Goal: Task Accomplishment & Management: Complete application form

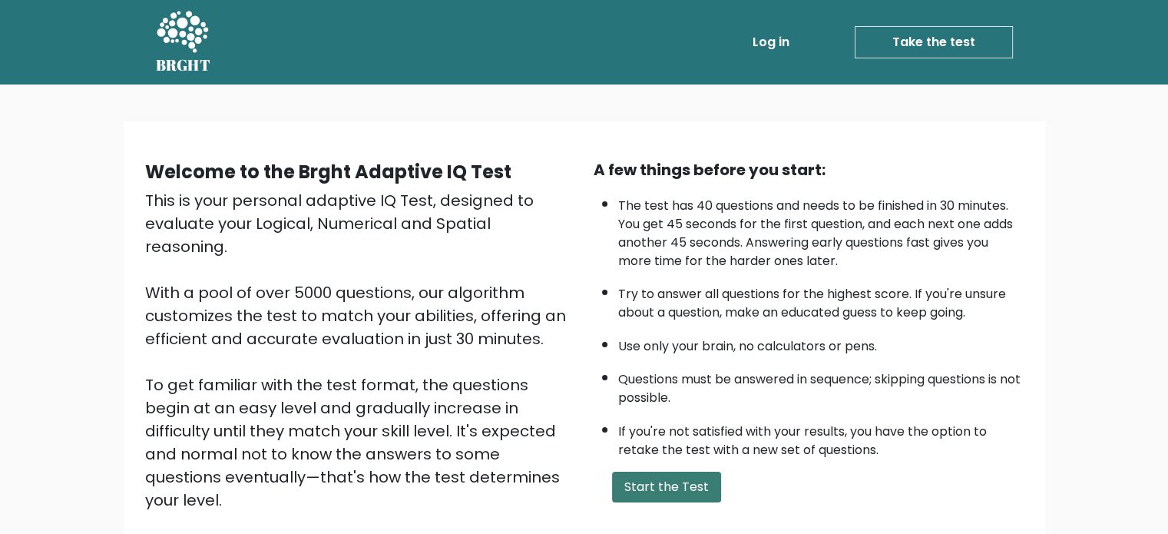
click at [660, 488] on button "Start the Test" at bounding box center [666, 486] width 109 height 31
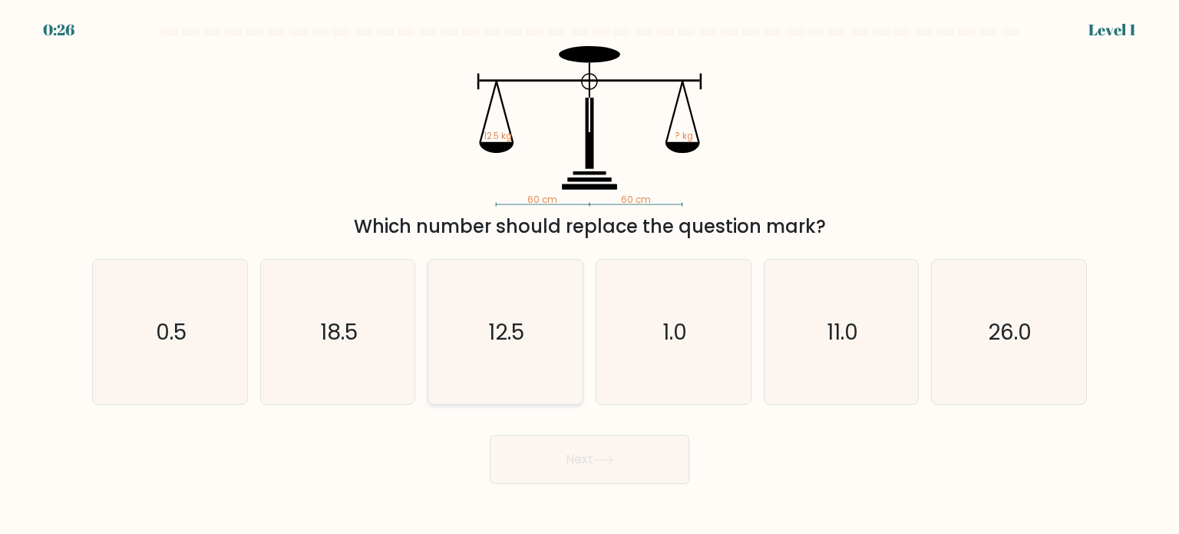
click at [487, 339] on icon "12.5" at bounding box center [505, 332] width 144 height 144
click at [590, 275] on input "c. 12.5" at bounding box center [590, 271] width 1 height 8
radio input "true"
click at [577, 445] on button "Next" at bounding box center [590, 459] width 200 height 49
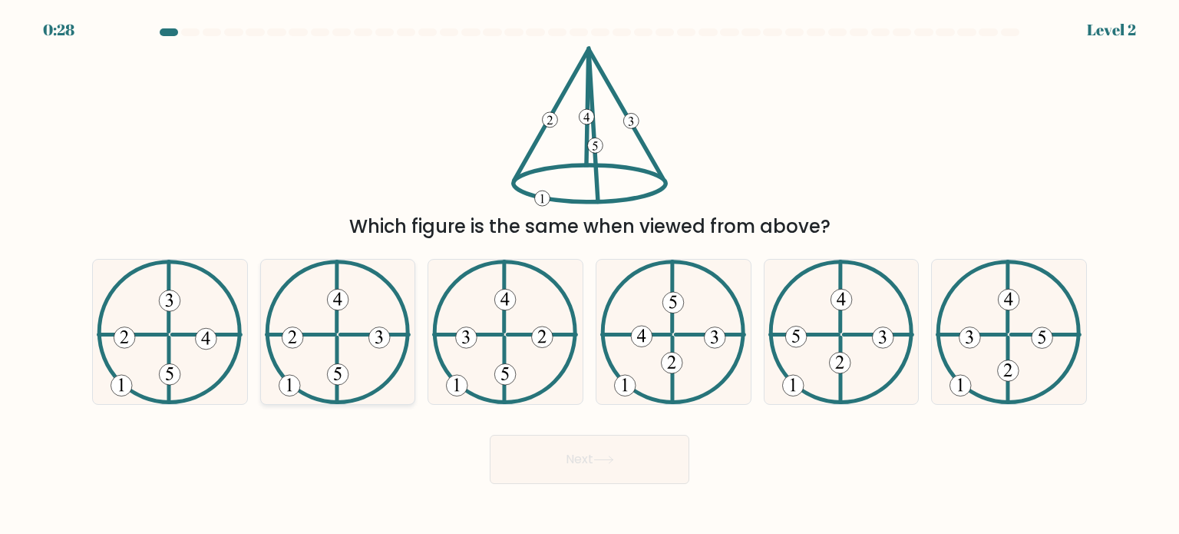
click at [347, 331] on icon at bounding box center [338, 332] width 146 height 144
click at [590, 275] on input "b." at bounding box center [590, 271] width 1 height 8
radio input "true"
click at [608, 465] on button "Next" at bounding box center [590, 459] width 200 height 49
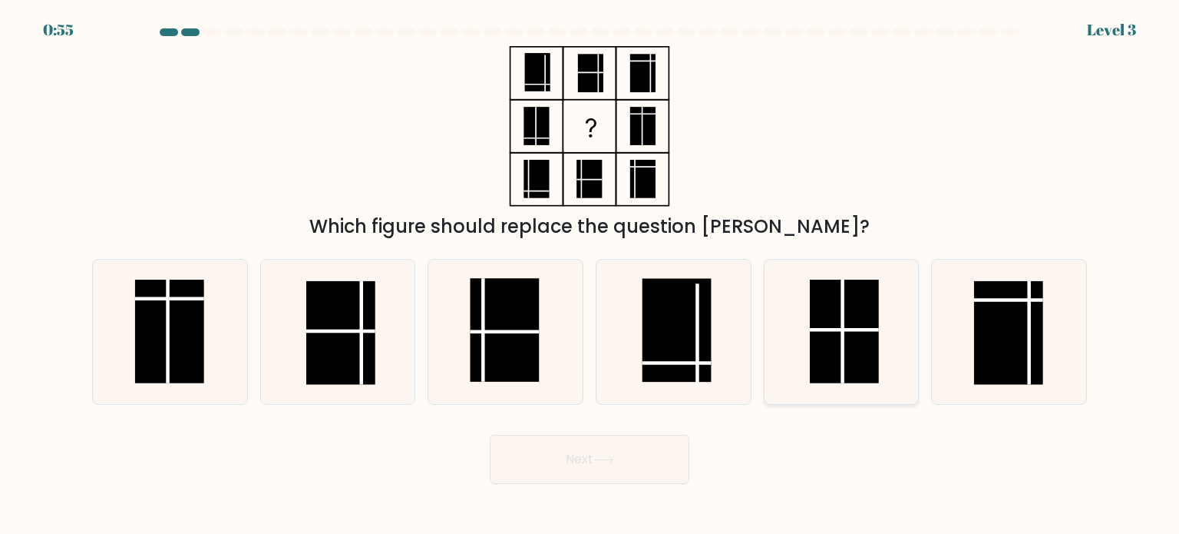
click at [843, 337] on line at bounding box center [843, 331] width 0 height 104
click at [590, 275] on input "e." at bounding box center [590, 271] width 1 height 8
radio input "true"
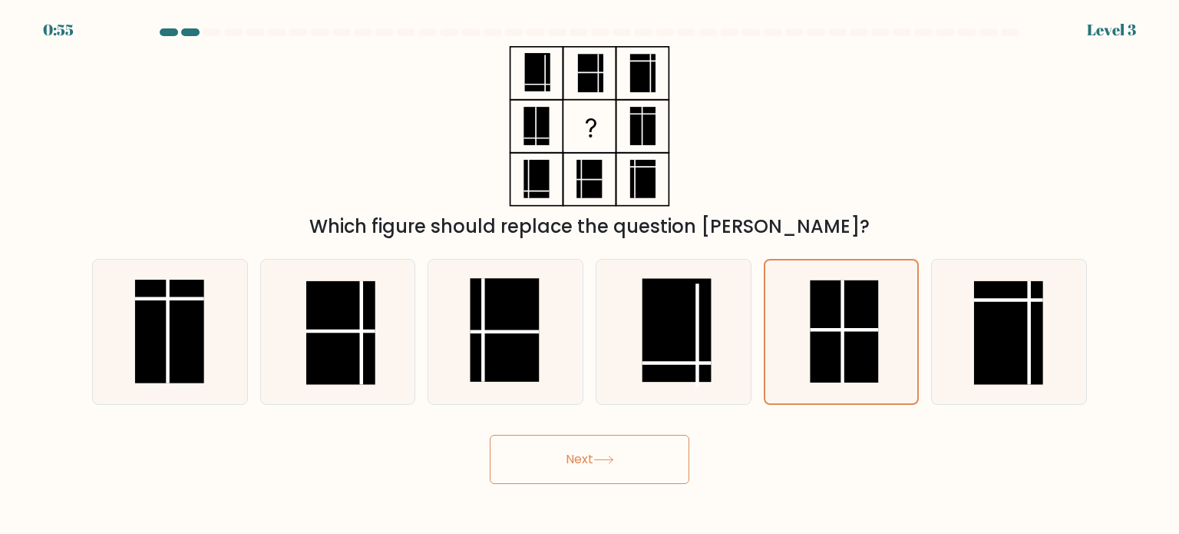
click at [653, 469] on button "Next" at bounding box center [590, 459] width 200 height 49
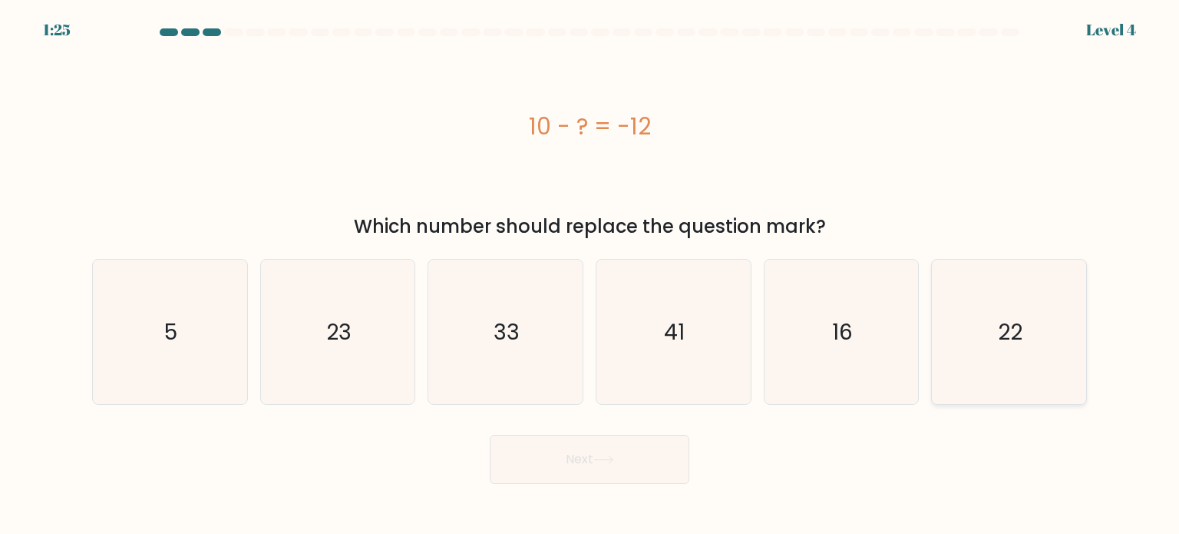
click at [1038, 368] on icon "22" at bounding box center [1009, 332] width 144 height 144
click at [590, 275] on input "f. 22" at bounding box center [590, 271] width 1 height 8
radio input "true"
click at [660, 464] on button "Next" at bounding box center [590, 459] width 200 height 49
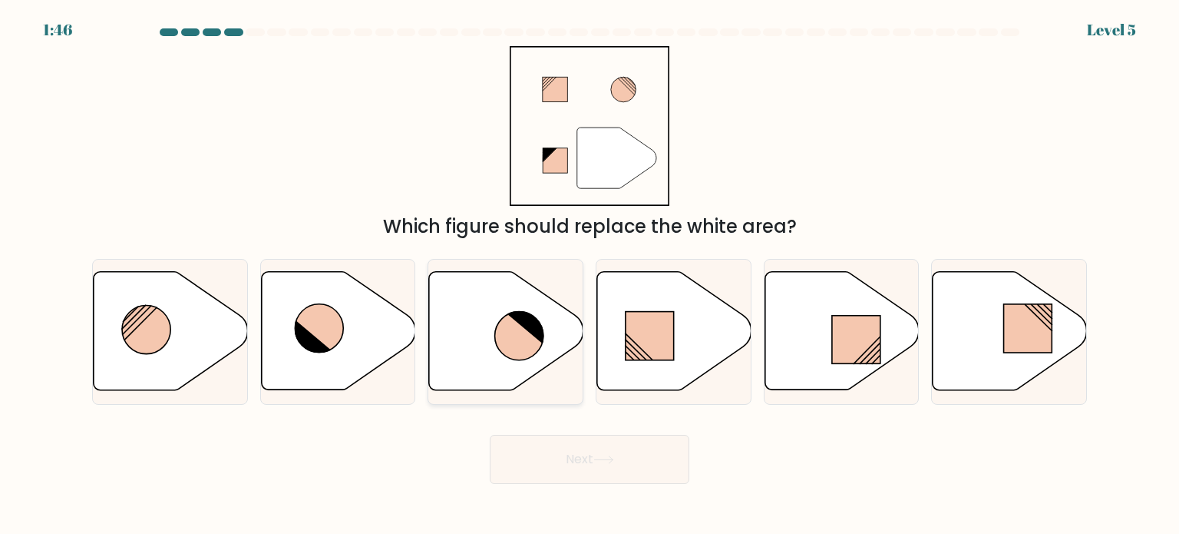
click at [504, 349] on icon at bounding box center [519, 336] width 48 height 48
click at [590, 275] on input "c." at bounding box center [590, 271] width 1 height 8
radio input "true"
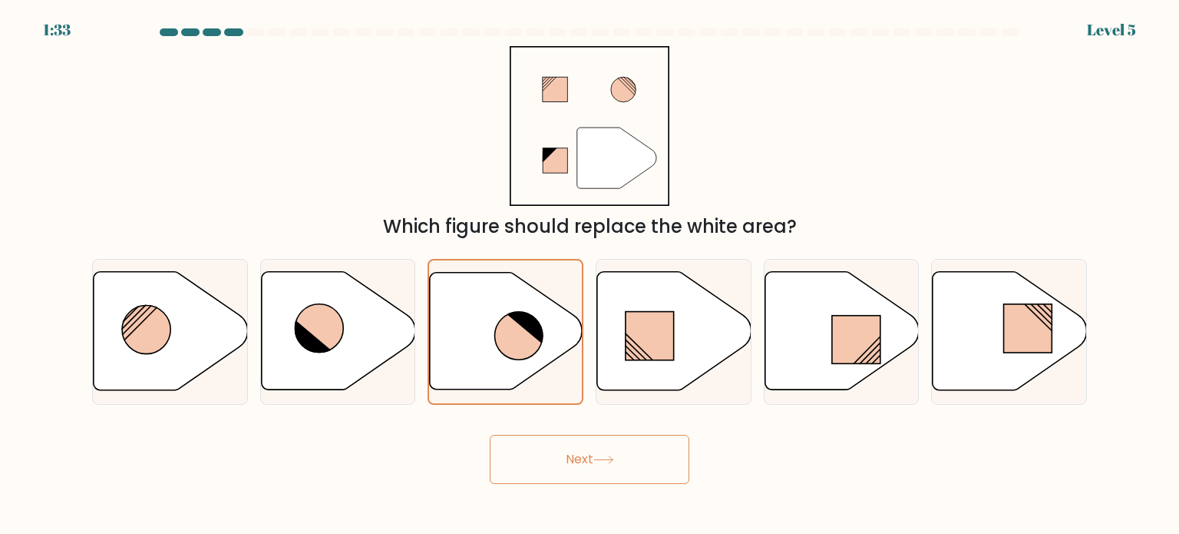
click at [570, 446] on button "Next" at bounding box center [590, 459] width 200 height 49
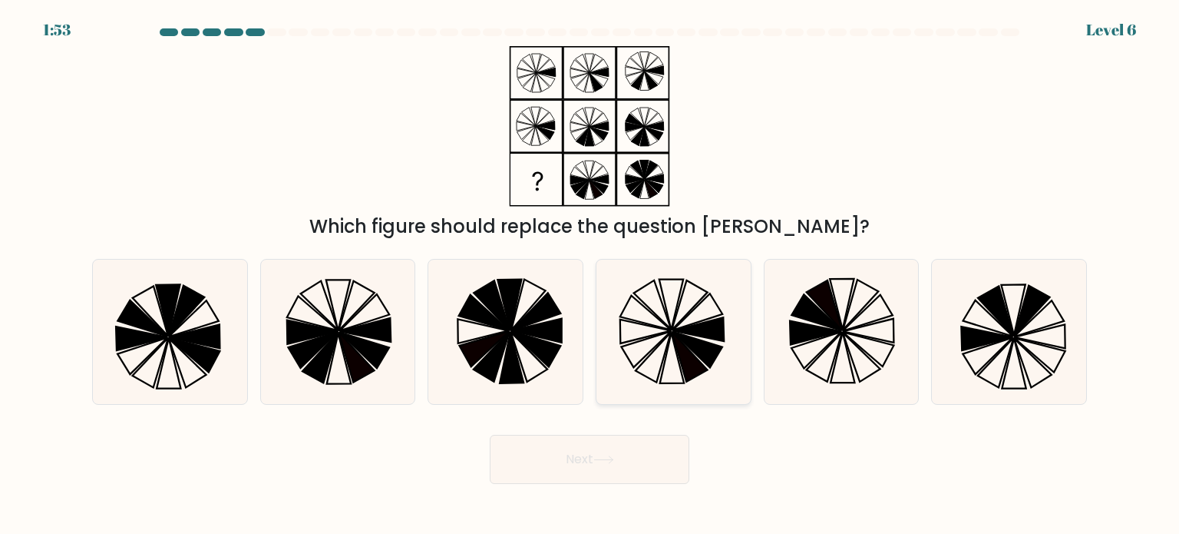
click at [653, 332] on icon at bounding box center [673, 332] width 144 height 144
click at [590, 275] on input "d." at bounding box center [590, 271] width 1 height 8
radio input "true"
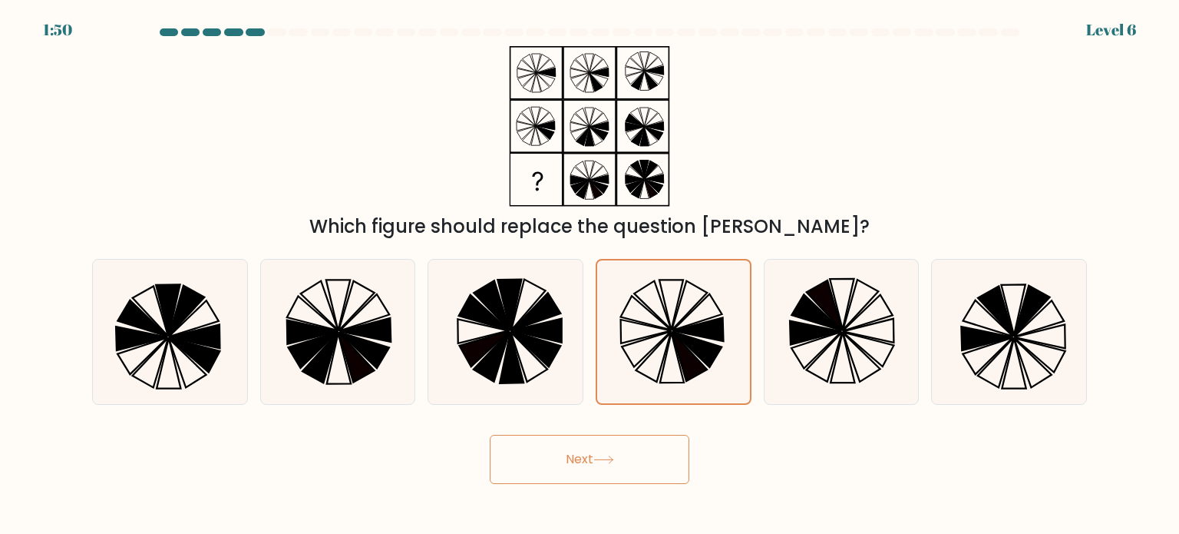
click at [639, 455] on button "Next" at bounding box center [590, 459] width 200 height 49
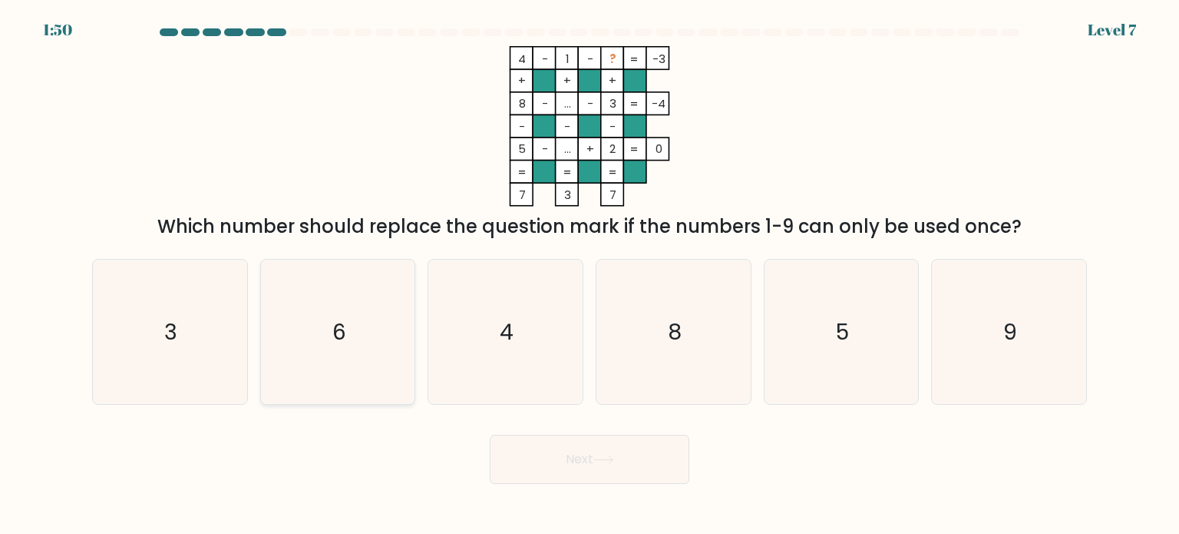
click at [377, 316] on icon "6" at bounding box center [338, 332] width 144 height 144
click at [590, 275] on input "b. 6" at bounding box center [590, 271] width 1 height 8
radio input "true"
click at [584, 473] on button "Next" at bounding box center [590, 459] width 200 height 49
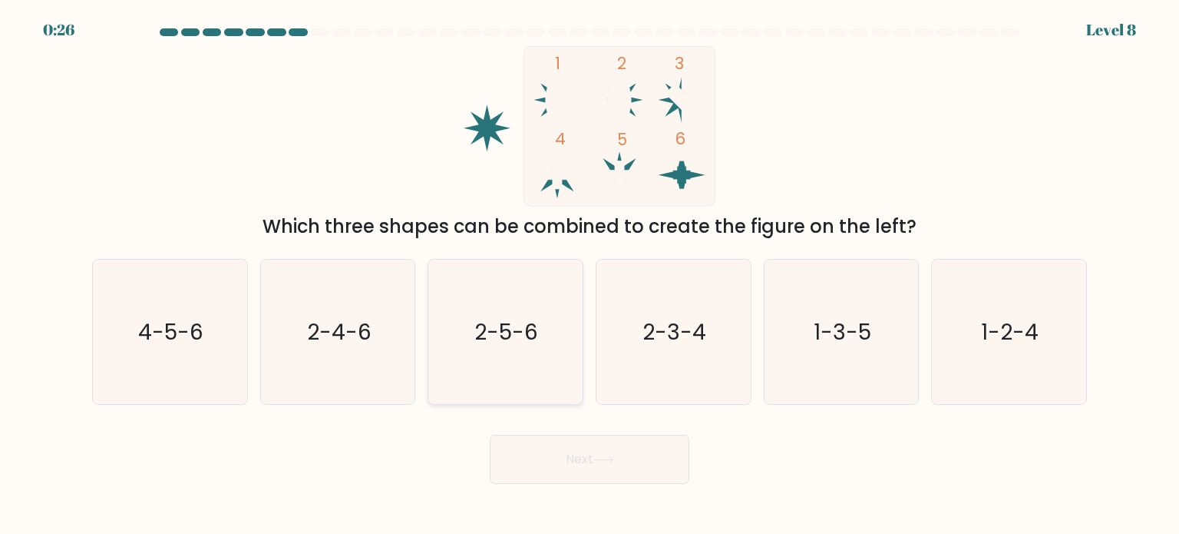
click at [541, 352] on icon "2-5-6" at bounding box center [505, 332] width 144 height 144
click at [590, 275] on input "c. 2-5-6" at bounding box center [590, 271] width 1 height 8
radio input "true"
click at [565, 450] on button "Next" at bounding box center [590, 459] width 200 height 49
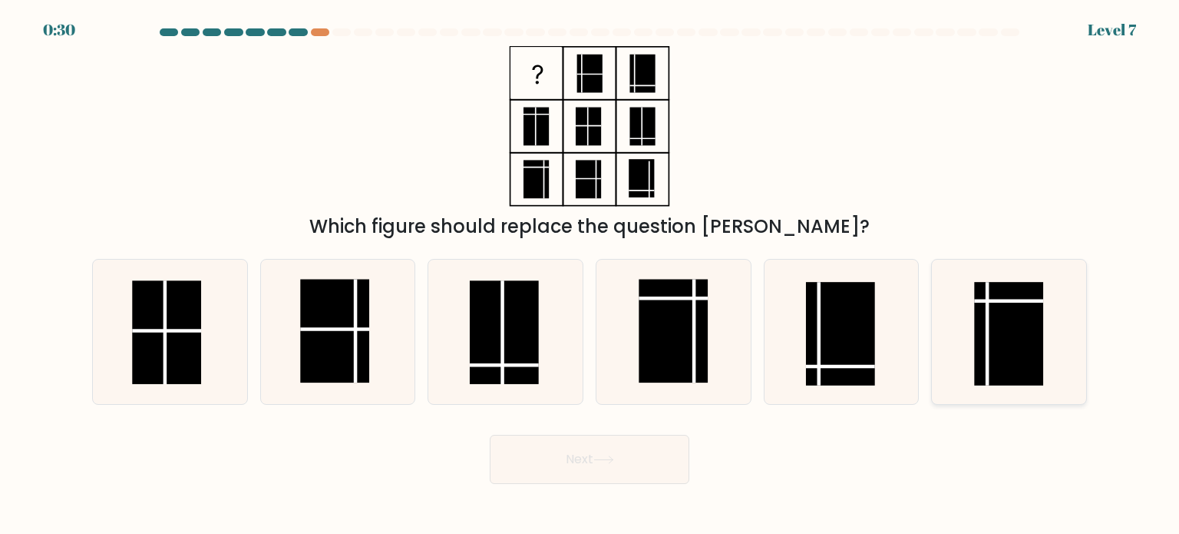
click at [997, 312] on rect at bounding box center [1009, 334] width 69 height 104
click at [590, 275] on input "f." at bounding box center [590, 271] width 1 height 8
radio input "true"
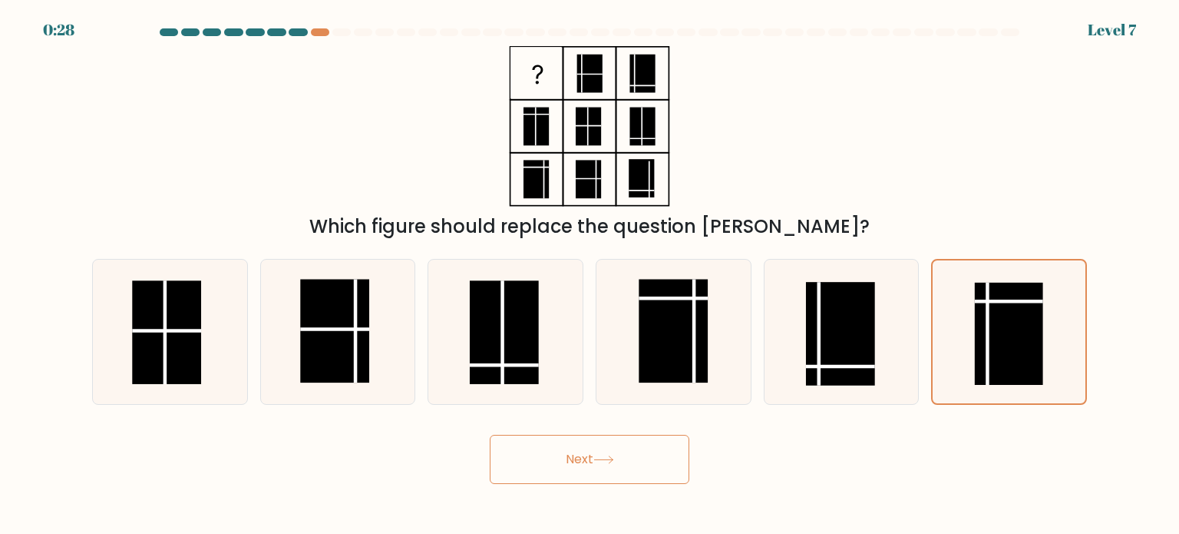
click at [577, 460] on button "Next" at bounding box center [590, 459] width 200 height 49
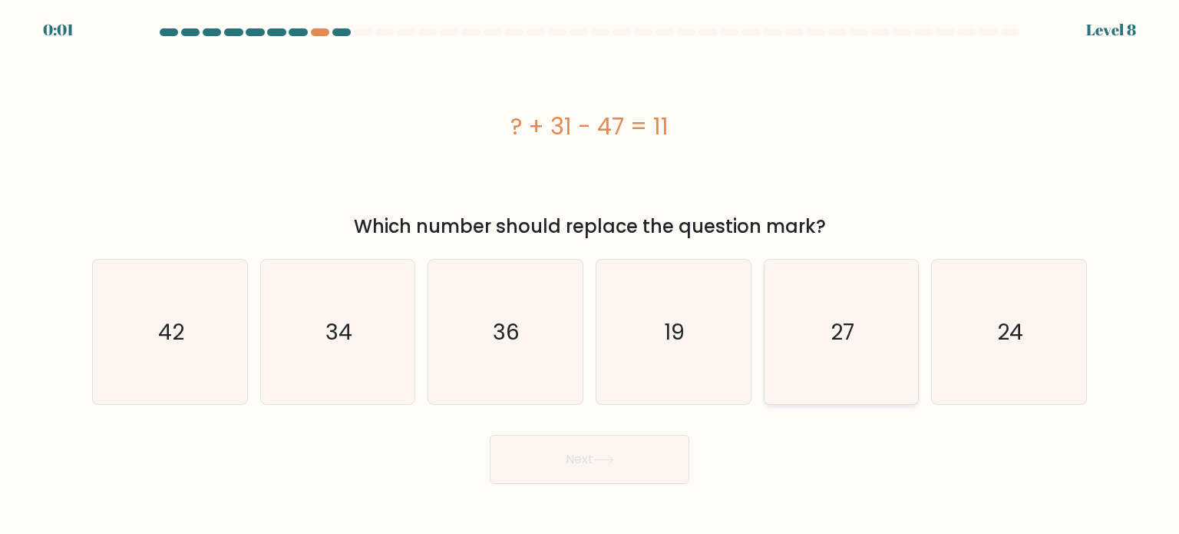
click at [857, 305] on icon "27" at bounding box center [841, 332] width 144 height 144
click at [590, 275] on input "e. 27" at bounding box center [590, 271] width 1 height 8
radio input "true"
click at [562, 478] on button "Next" at bounding box center [590, 459] width 200 height 49
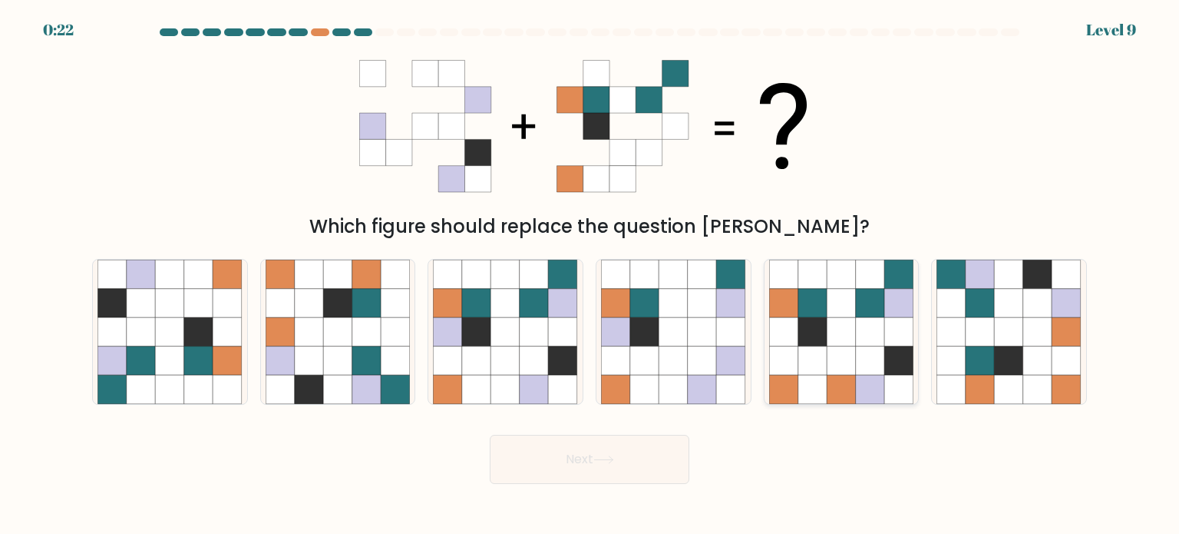
click at [875, 362] on icon at bounding box center [870, 360] width 29 height 29
click at [590, 275] on input "e." at bounding box center [590, 271] width 1 height 8
radio input "true"
click at [657, 472] on button "Next" at bounding box center [590, 459] width 200 height 49
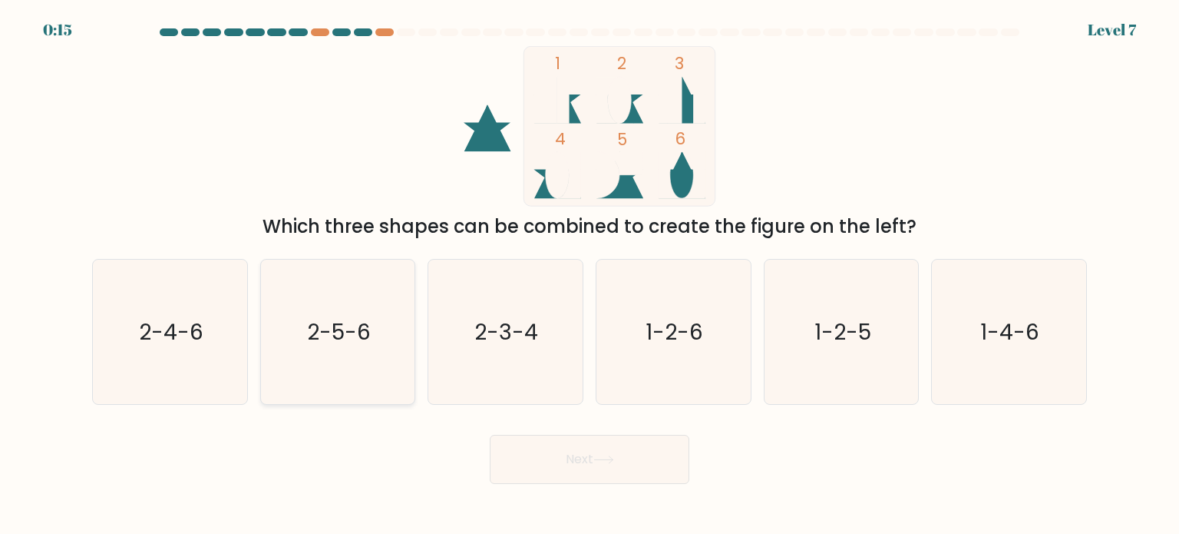
click at [333, 352] on icon "2-5-6" at bounding box center [338, 332] width 144 height 144
click at [590, 275] on input "b. 2-5-6" at bounding box center [590, 271] width 1 height 8
radio input "true"
click at [587, 463] on button "Next" at bounding box center [590, 459] width 200 height 49
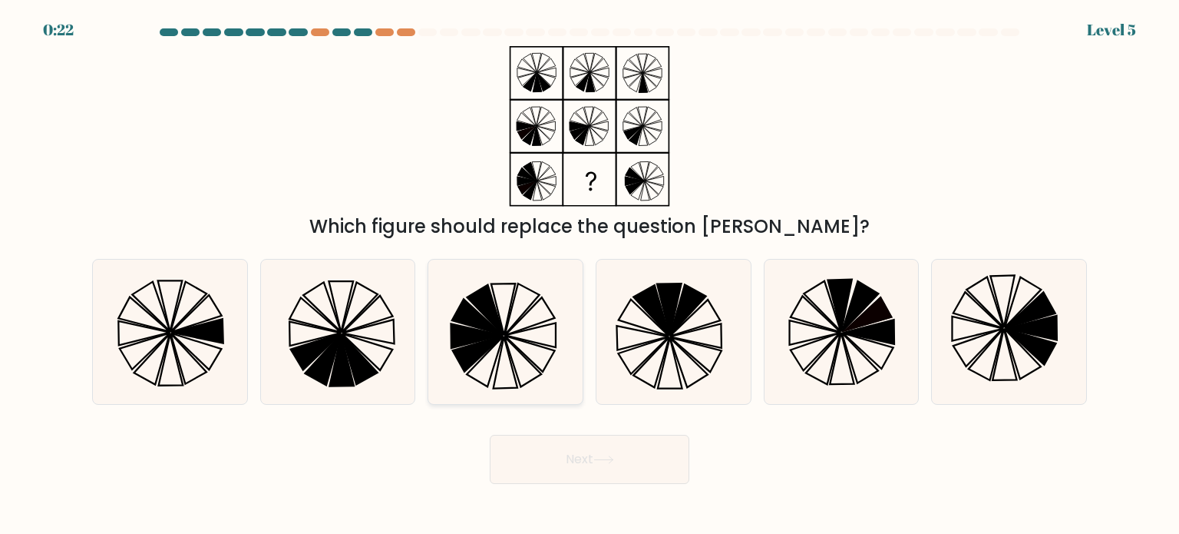
click at [516, 349] on icon at bounding box center [505, 332] width 144 height 144
click at [590, 275] on input "c." at bounding box center [590, 271] width 1 height 8
radio input "true"
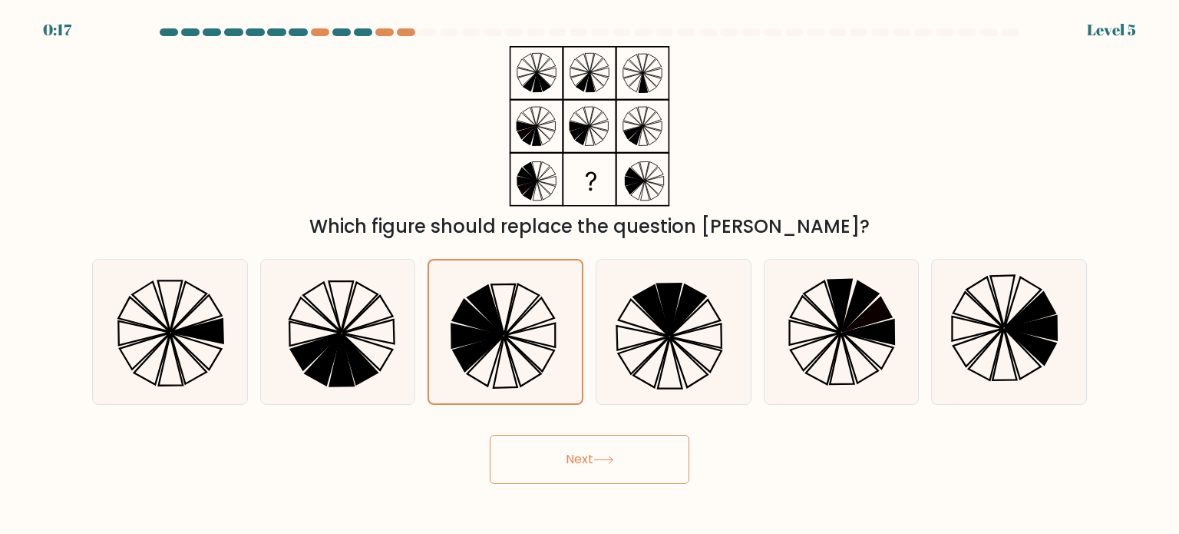
click at [587, 469] on button "Next" at bounding box center [590, 459] width 200 height 49
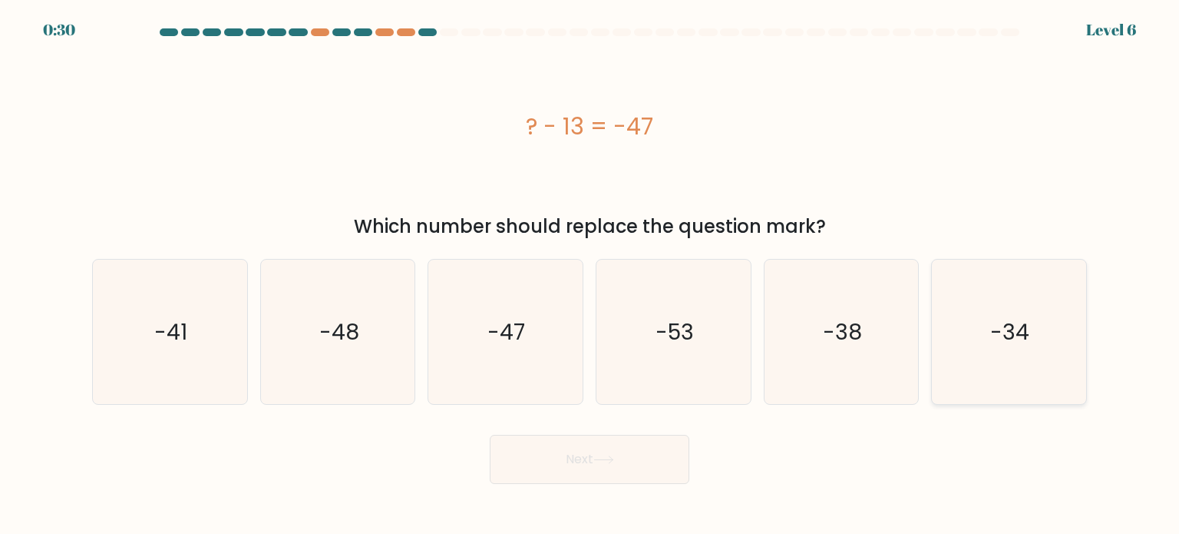
click at [976, 320] on icon "-34" at bounding box center [1009, 332] width 144 height 144
click at [590, 275] on input "f. -34" at bounding box center [590, 271] width 1 height 8
radio input "true"
click at [563, 459] on button "Next" at bounding box center [590, 459] width 200 height 49
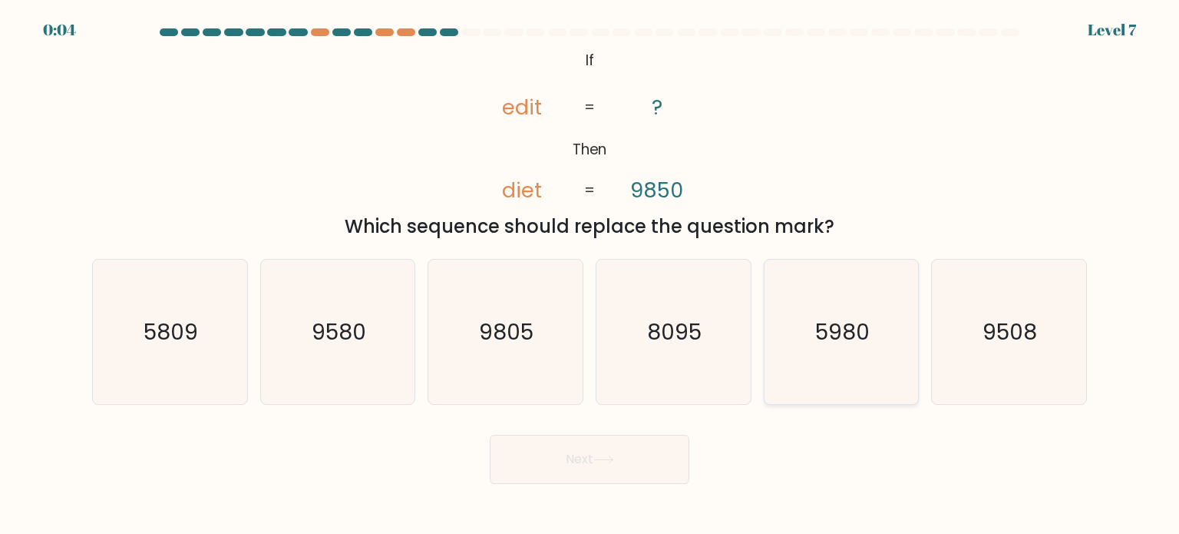
click at [857, 329] on text "5980" at bounding box center [842, 331] width 55 height 31
click at [590, 275] on input "e. 5980" at bounding box center [590, 271] width 1 height 8
radio input "true"
click at [618, 465] on button "Next" at bounding box center [590, 459] width 200 height 49
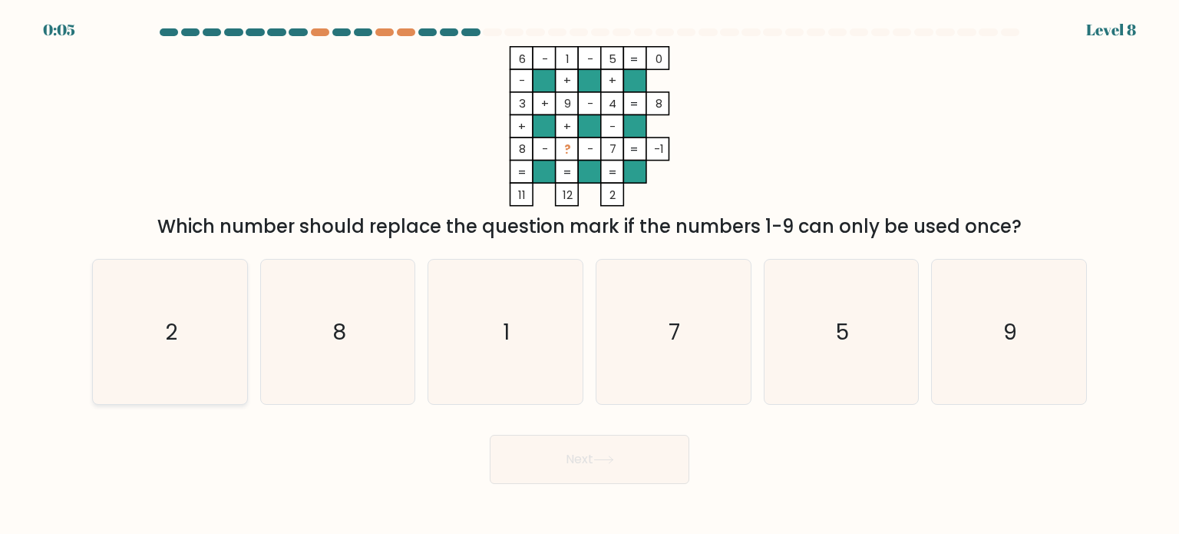
click at [160, 331] on icon "2" at bounding box center [170, 332] width 144 height 144
click at [590, 275] on input "a. 2" at bounding box center [590, 271] width 1 height 8
radio input "true"
click at [580, 466] on button "Next" at bounding box center [590, 459] width 200 height 49
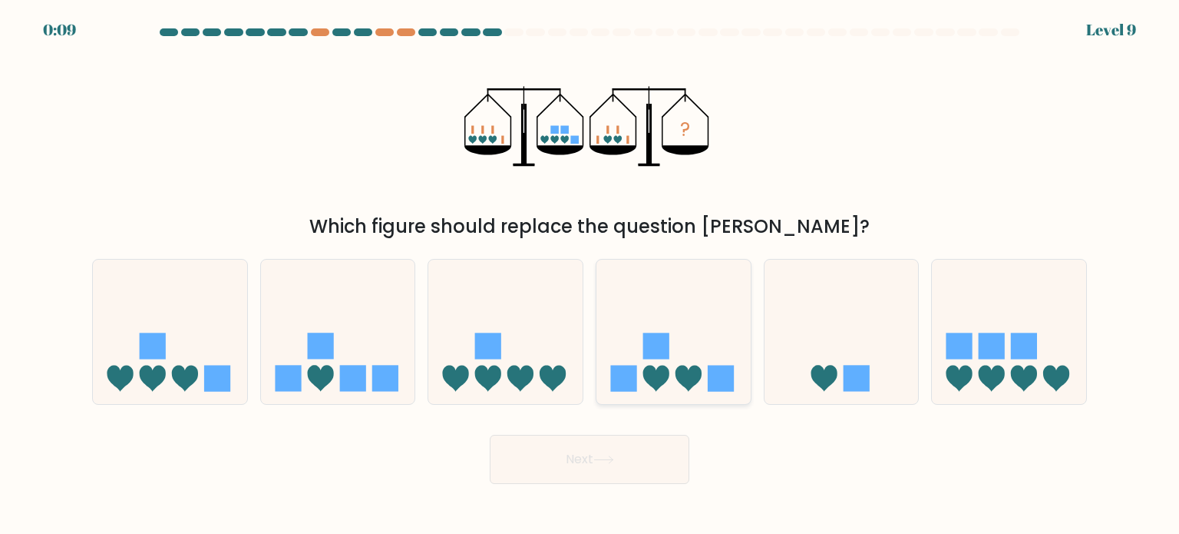
click at [653, 354] on rect at bounding box center [656, 345] width 26 height 26
click at [590, 275] on input "d." at bounding box center [590, 271] width 1 height 8
radio input "true"
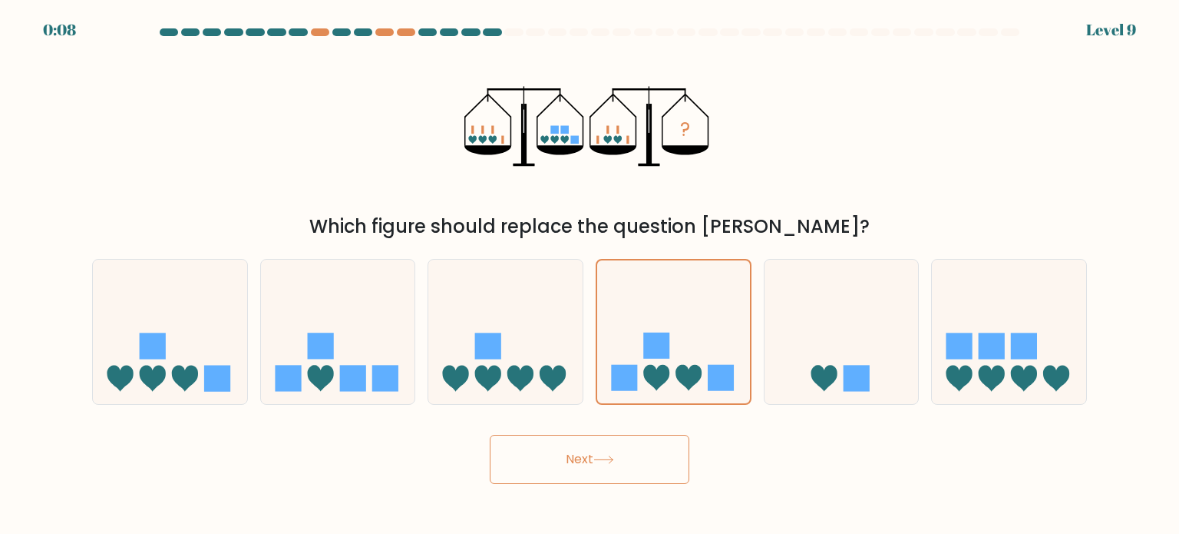
click at [620, 451] on button "Next" at bounding box center [590, 459] width 200 height 49
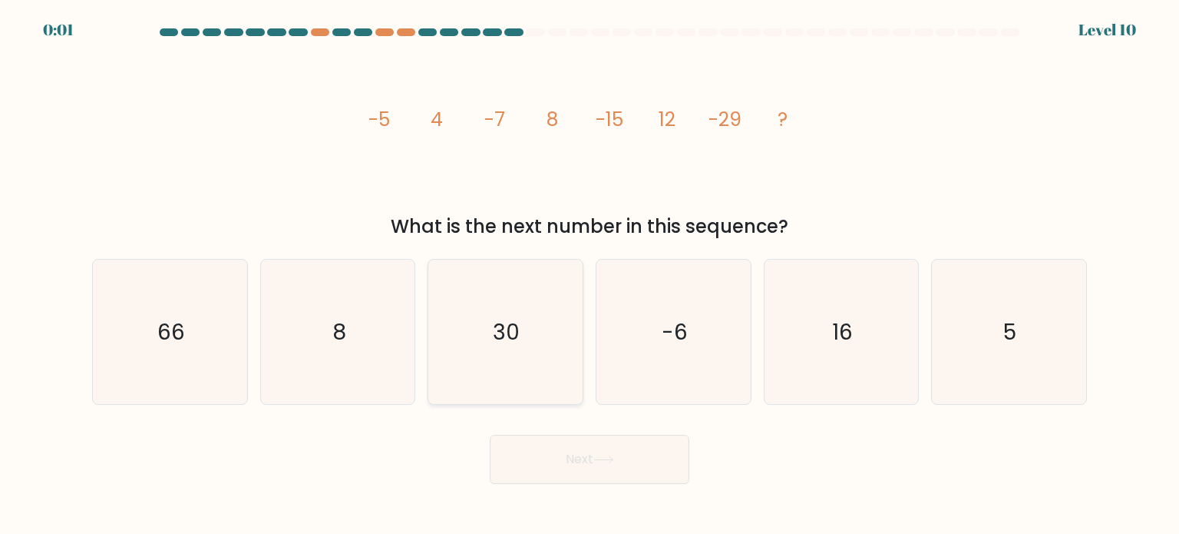
click at [430, 332] on div "30" at bounding box center [506, 332] width 156 height 146
click at [590, 275] on input "c. 30" at bounding box center [590, 271] width 1 height 8
radio input "true"
click at [604, 470] on button "Next" at bounding box center [590, 459] width 200 height 49
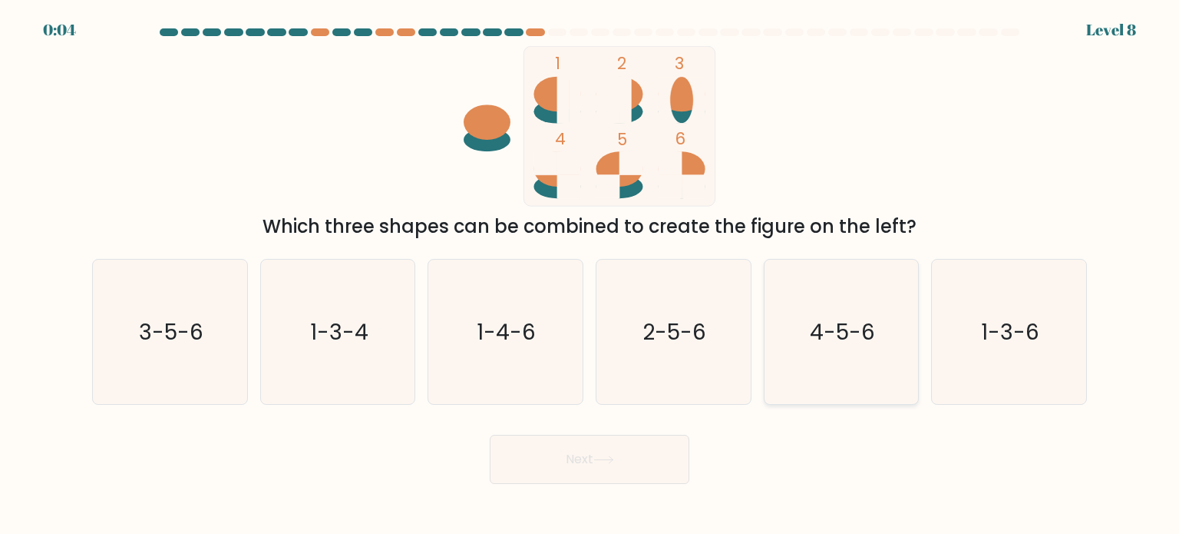
click at [802, 326] on icon "4-5-6" at bounding box center [841, 332] width 144 height 144
click at [590, 275] on input "e. 4-5-6" at bounding box center [590, 271] width 1 height 8
radio input "true"
click at [633, 460] on button "Next" at bounding box center [590, 459] width 200 height 49
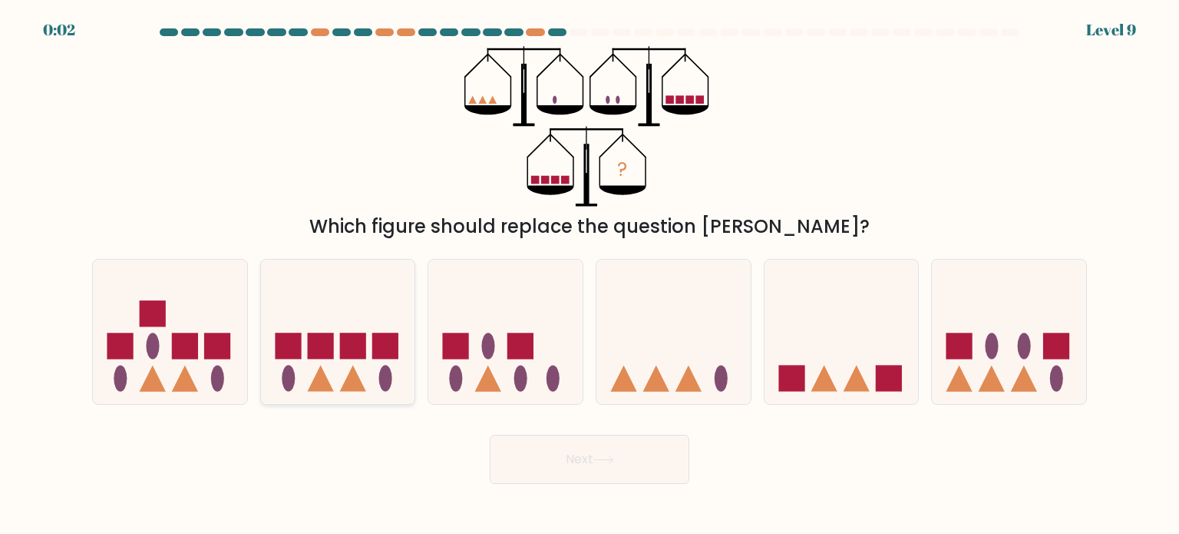
click at [378, 349] on rect at bounding box center [385, 345] width 26 height 26
click at [590, 275] on input "b." at bounding box center [590, 271] width 1 height 8
radio input "true"
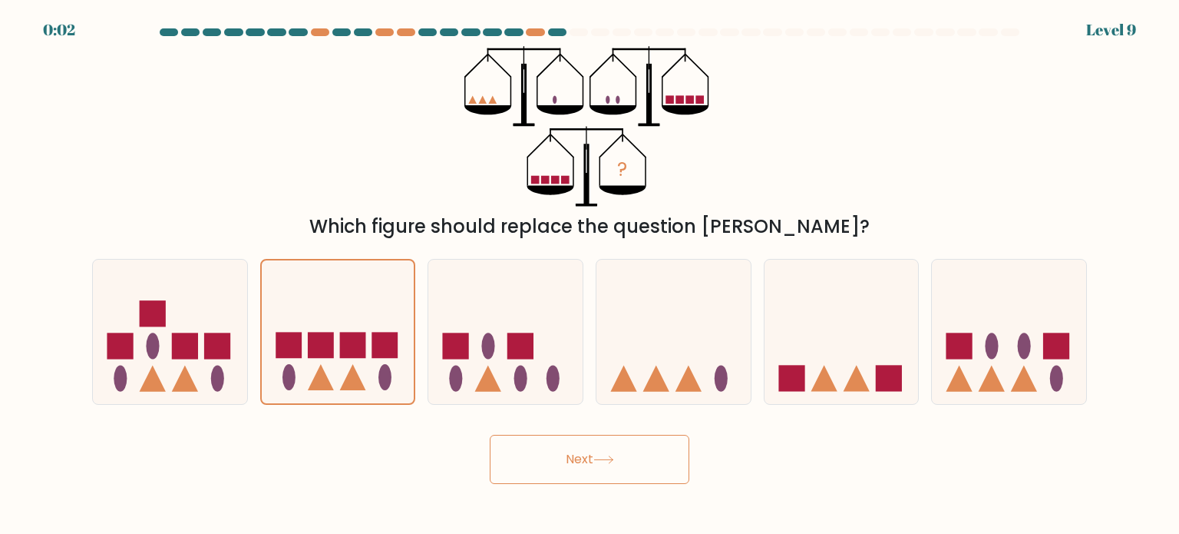
click at [569, 461] on button "Next" at bounding box center [590, 459] width 200 height 49
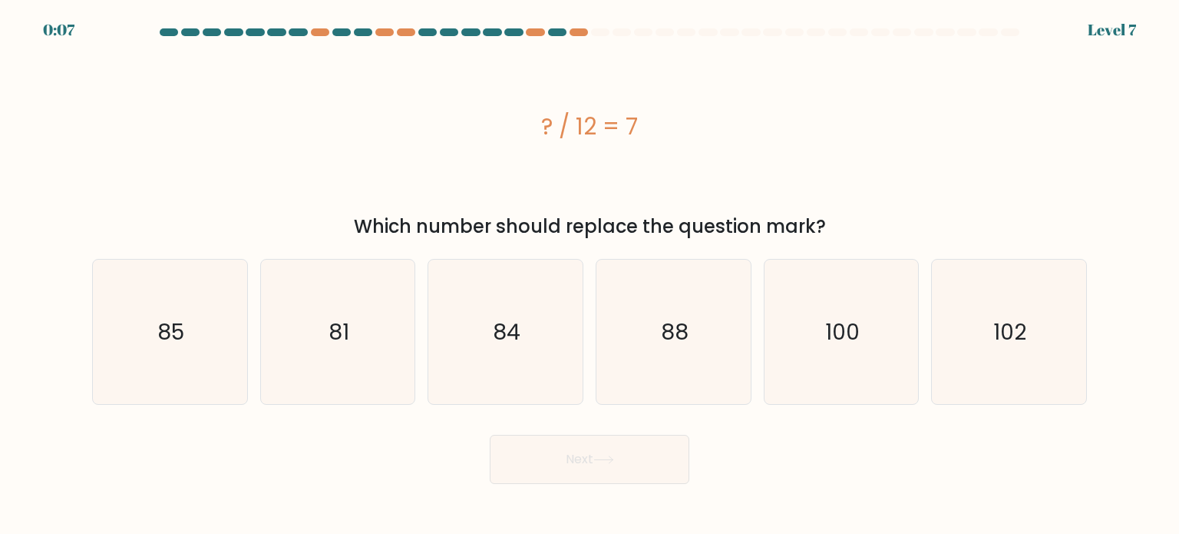
click at [641, 170] on div "? / 12 = 7" at bounding box center [589, 126] width 995 height 160
click at [691, 331] on icon "88" at bounding box center [673, 332] width 144 height 144
click at [590, 275] on input "d. 88" at bounding box center [590, 271] width 1 height 8
radio input "true"
click at [604, 448] on button "Next" at bounding box center [590, 459] width 200 height 49
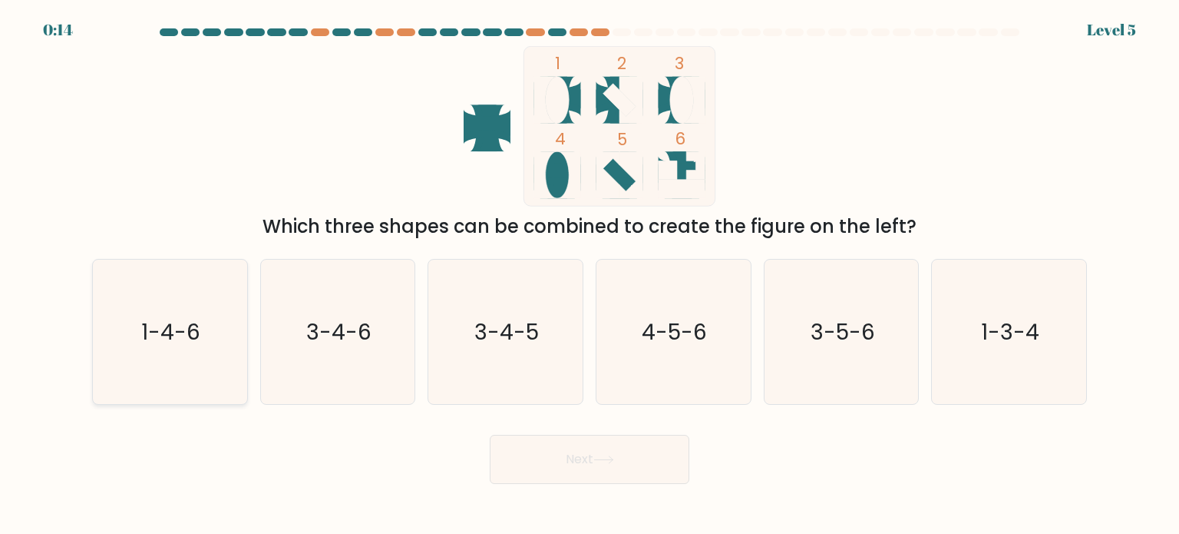
click at [192, 331] on text "1-4-6" at bounding box center [171, 331] width 59 height 31
click at [590, 275] on input "a. 1-4-6" at bounding box center [590, 271] width 1 height 8
radio input "true"
click at [555, 460] on button "Next" at bounding box center [590, 459] width 200 height 49
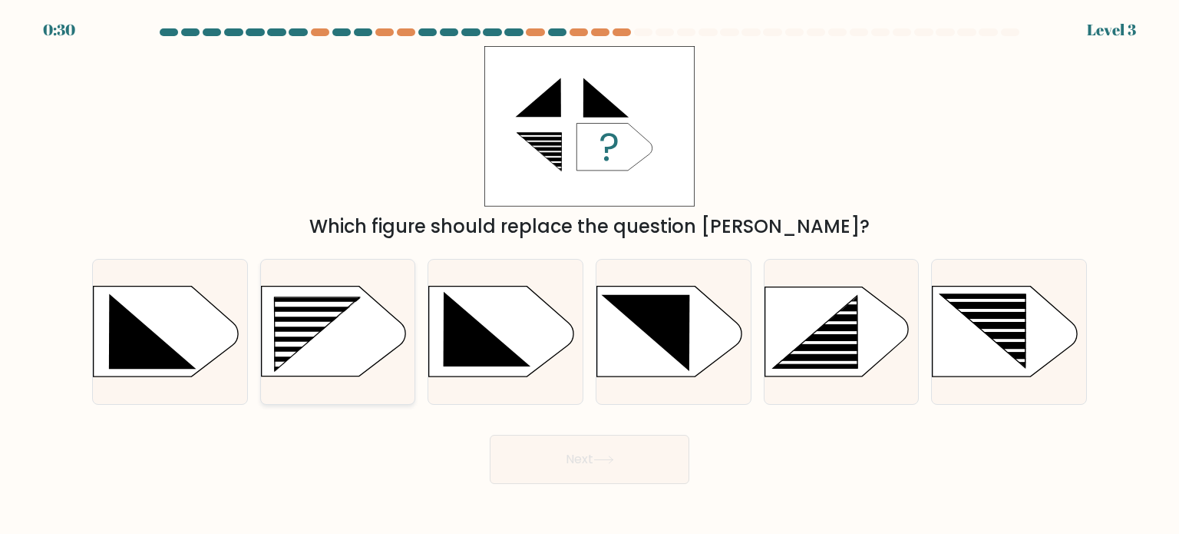
click at [367, 332] on rect at bounding box center [268, 297] width 401 height 305
click at [590, 275] on input "b." at bounding box center [590, 271] width 1 height 8
radio input "true"
click at [593, 449] on button "Next" at bounding box center [590, 459] width 200 height 49
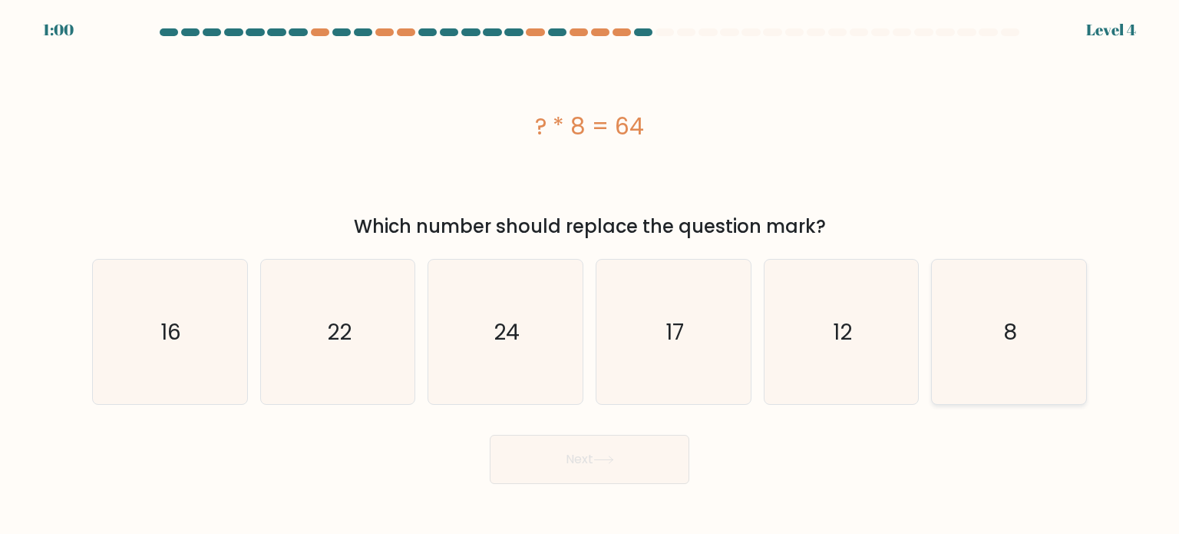
click at [999, 334] on icon "8" at bounding box center [1009, 332] width 144 height 144
click at [590, 275] on input "f. 8" at bounding box center [590, 271] width 1 height 8
radio input "true"
click at [610, 457] on icon at bounding box center [604, 459] width 21 height 8
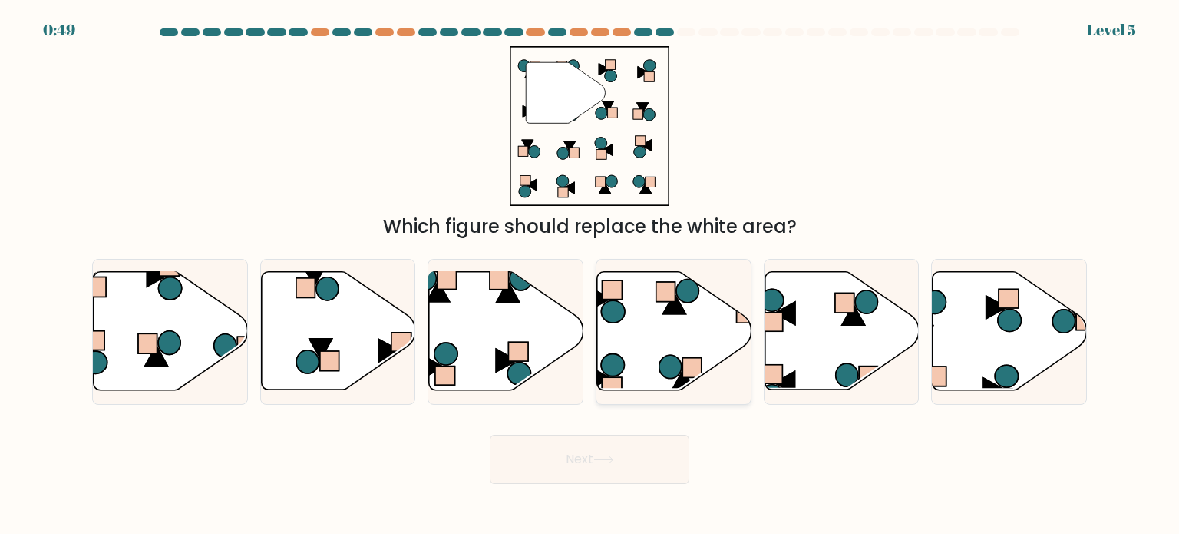
click at [642, 340] on icon at bounding box center [674, 331] width 154 height 118
click at [590, 275] on input "d." at bounding box center [590, 271] width 1 height 8
radio input "true"
click at [456, 314] on icon at bounding box center [506, 331] width 154 height 118
click at [590, 275] on input "c." at bounding box center [590, 271] width 1 height 8
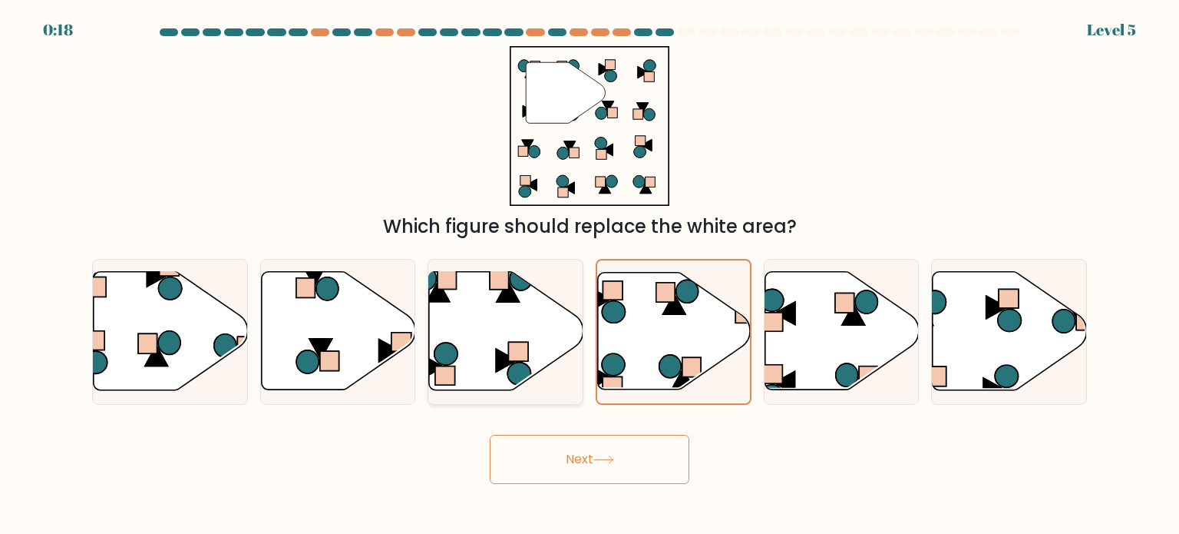
radio input "true"
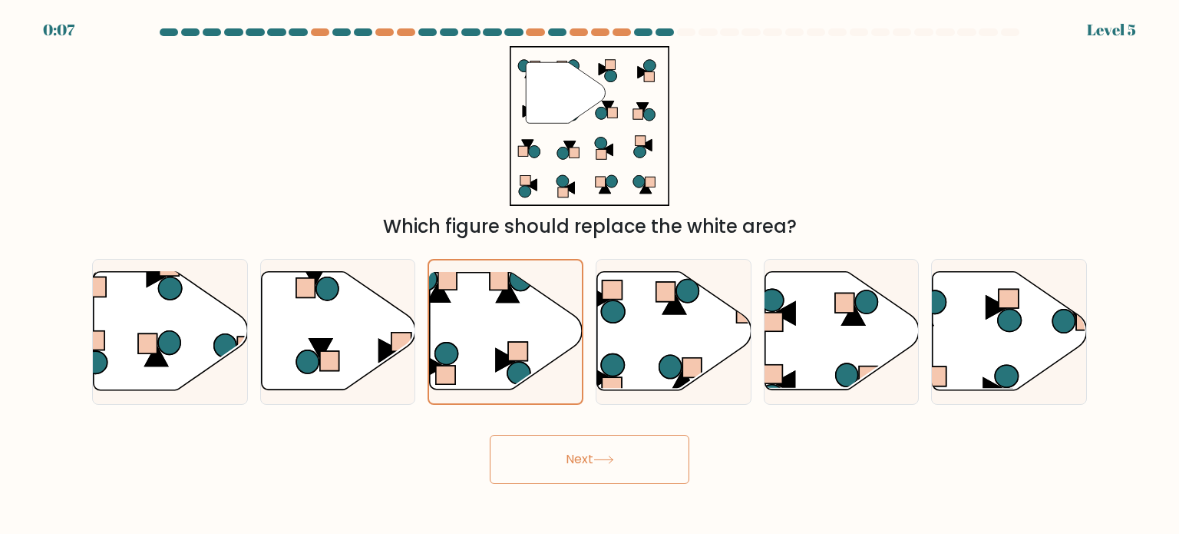
click at [553, 466] on button "Next" at bounding box center [590, 459] width 200 height 49
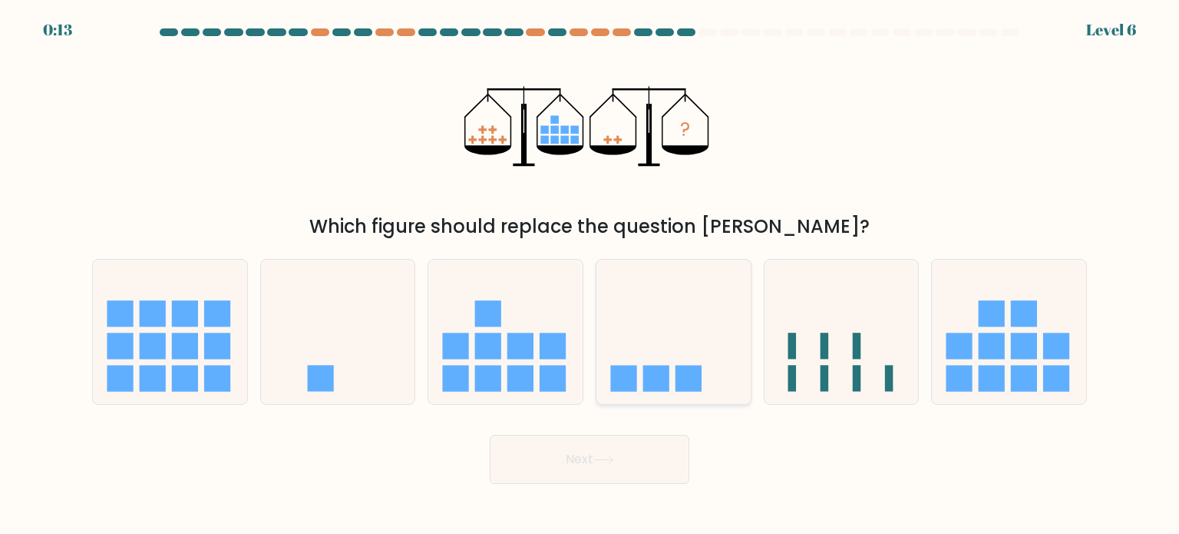
click at [660, 335] on icon at bounding box center [674, 331] width 154 height 127
click at [590, 275] on input "d." at bounding box center [590, 271] width 1 height 8
radio input "true"
click at [619, 454] on button "Next" at bounding box center [590, 459] width 200 height 49
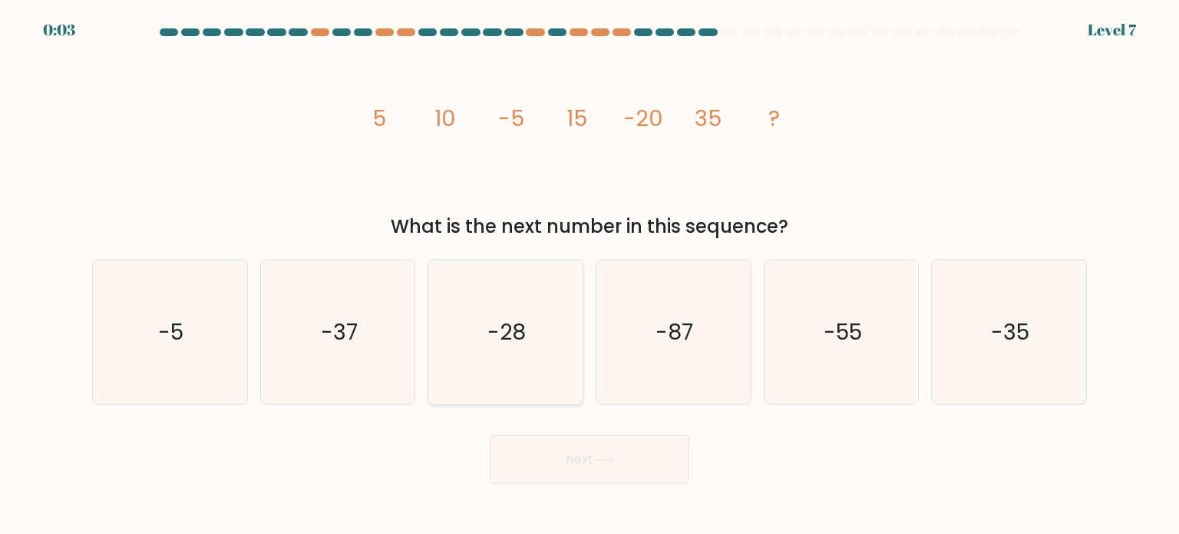
click at [534, 329] on icon "-28" at bounding box center [505, 332] width 144 height 144
click at [590, 275] on input "c. -28" at bounding box center [590, 271] width 1 height 8
radio input "true"
click at [614, 474] on button "Next" at bounding box center [590, 459] width 200 height 49
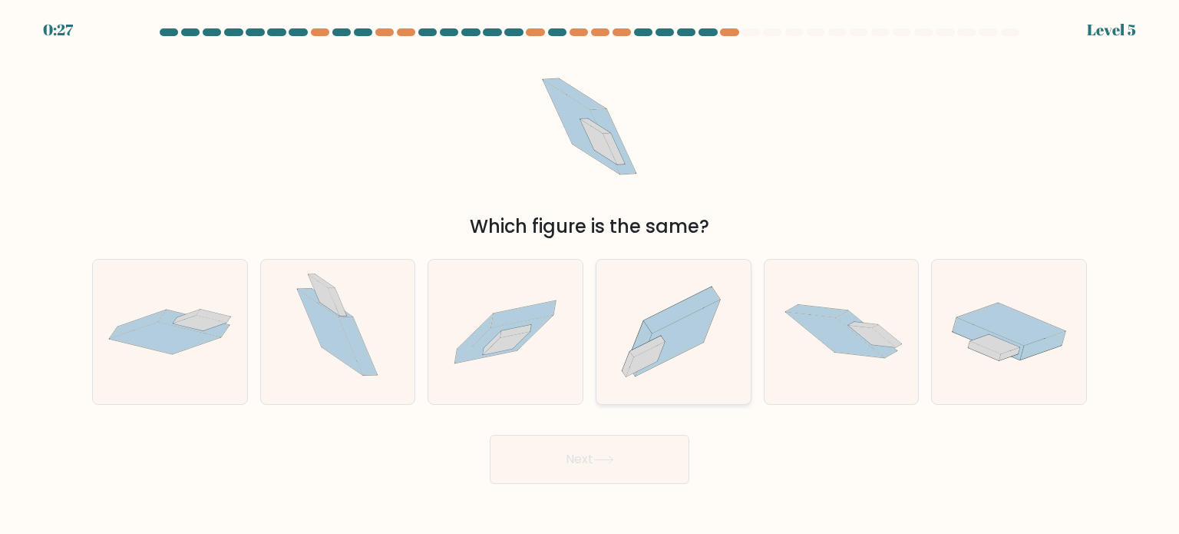
click at [672, 362] on icon at bounding box center [674, 331] width 154 height 136
click at [590, 275] on input "d." at bounding box center [590, 271] width 1 height 8
radio input "true"
click at [656, 461] on button "Next" at bounding box center [590, 459] width 200 height 49
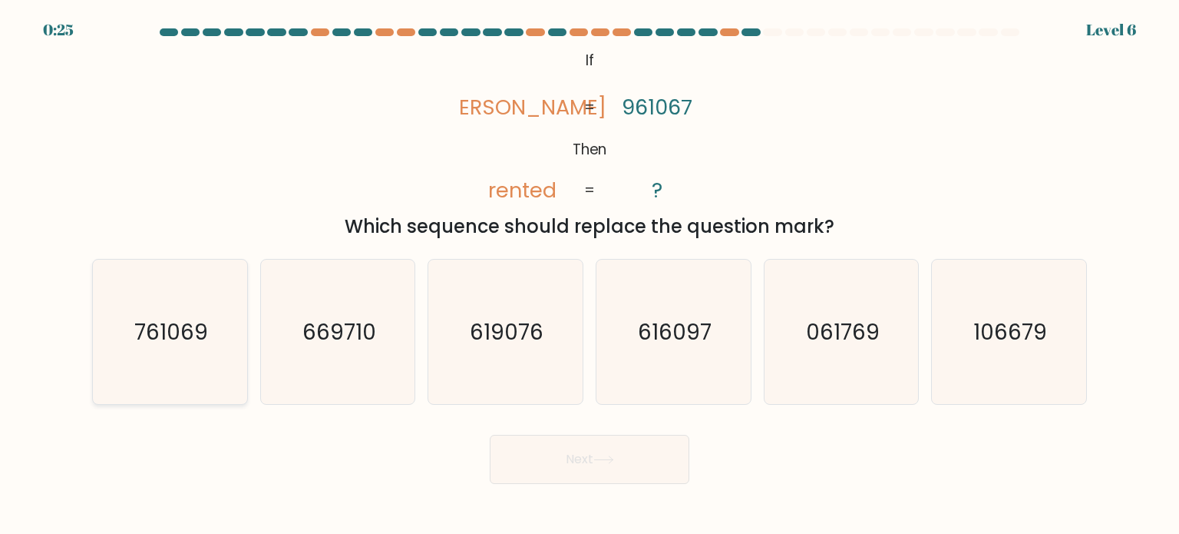
click at [206, 322] on text "761069" at bounding box center [171, 331] width 74 height 31
click at [590, 275] on input "a. 761069" at bounding box center [590, 271] width 1 height 8
radio input "true"
click at [580, 458] on button "Next" at bounding box center [590, 459] width 200 height 49
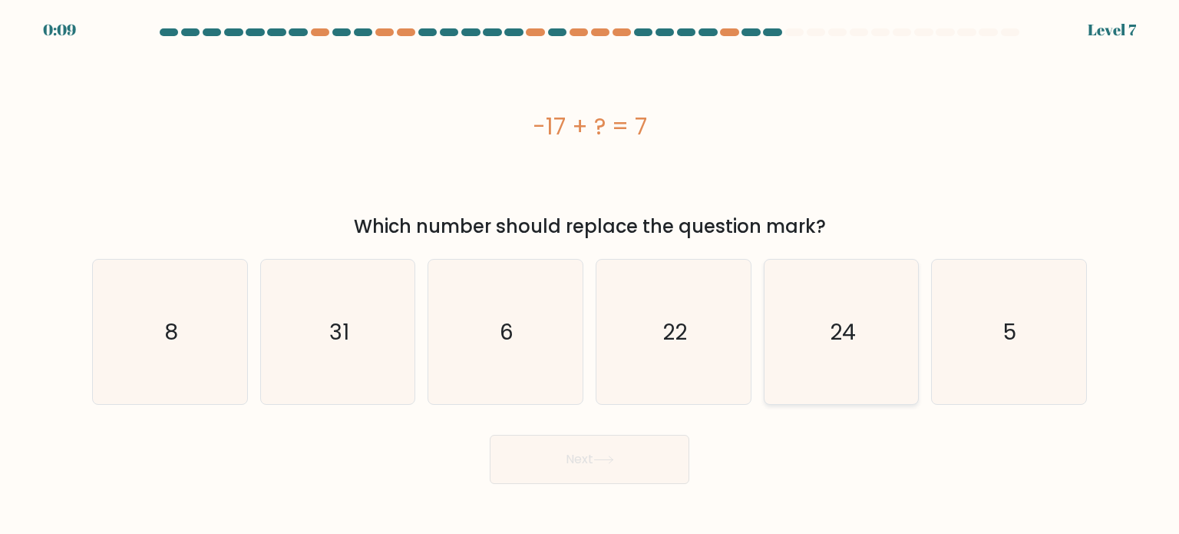
click at [820, 318] on icon "24" at bounding box center [841, 332] width 144 height 144
click at [590, 275] on input "e. 24" at bounding box center [590, 271] width 1 height 8
radio input "true"
click at [645, 472] on button "Next" at bounding box center [590, 459] width 200 height 49
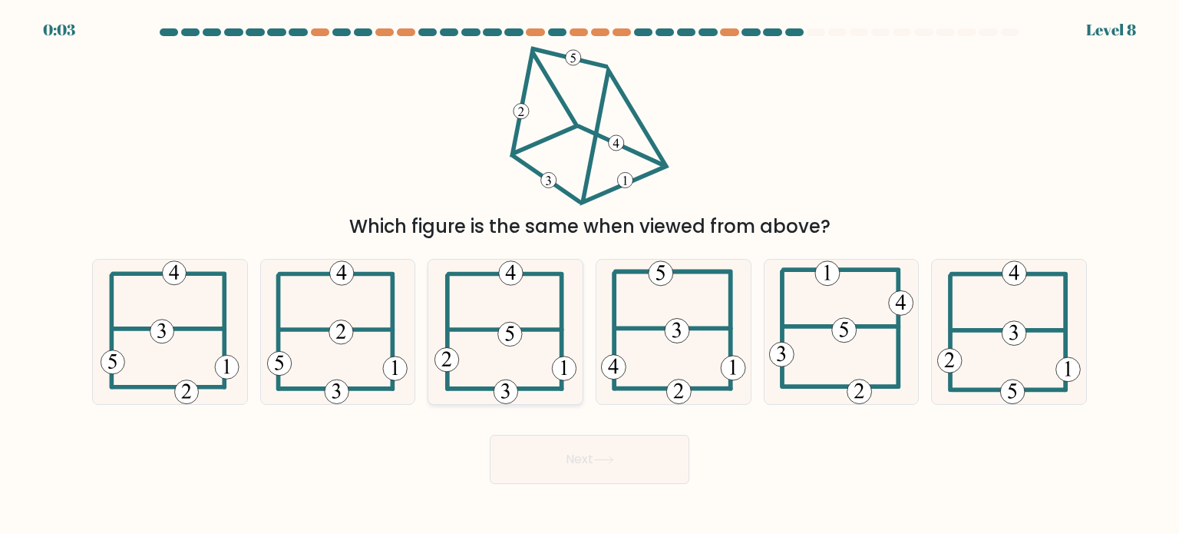
click at [511, 334] on 115 at bounding box center [510, 334] width 24 height 24
click at [590, 275] on input "c." at bounding box center [590, 271] width 1 height 8
radio input "true"
click at [597, 451] on button "Next" at bounding box center [590, 459] width 200 height 49
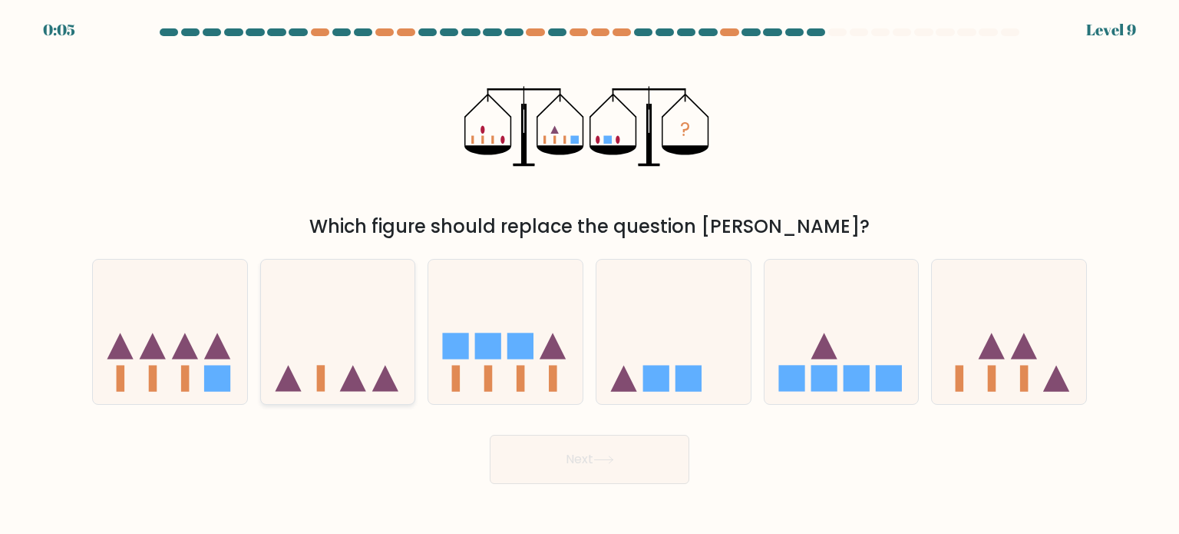
click at [382, 350] on icon at bounding box center [338, 331] width 154 height 127
click at [590, 275] on input "b." at bounding box center [590, 271] width 1 height 8
radio input "true"
click at [547, 461] on button "Next" at bounding box center [590, 459] width 200 height 49
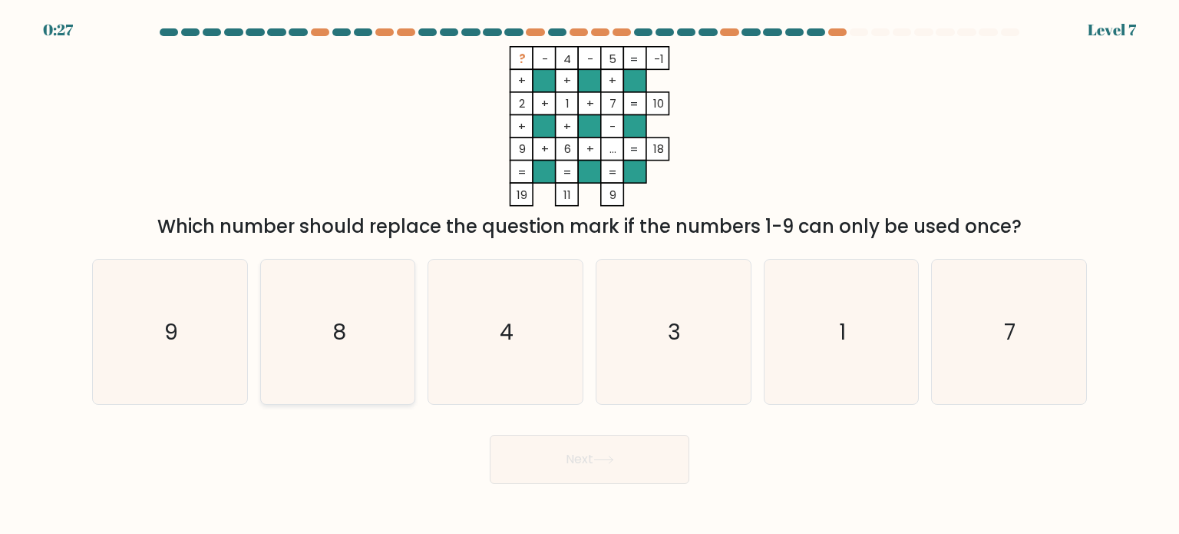
click at [339, 341] on text "8" at bounding box center [339, 331] width 14 height 31
click at [590, 275] on input "b. 8" at bounding box center [590, 271] width 1 height 8
radio input "true"
click at [568, 457] on button "Next" at bounding box center [590, 459] width 200 height 49
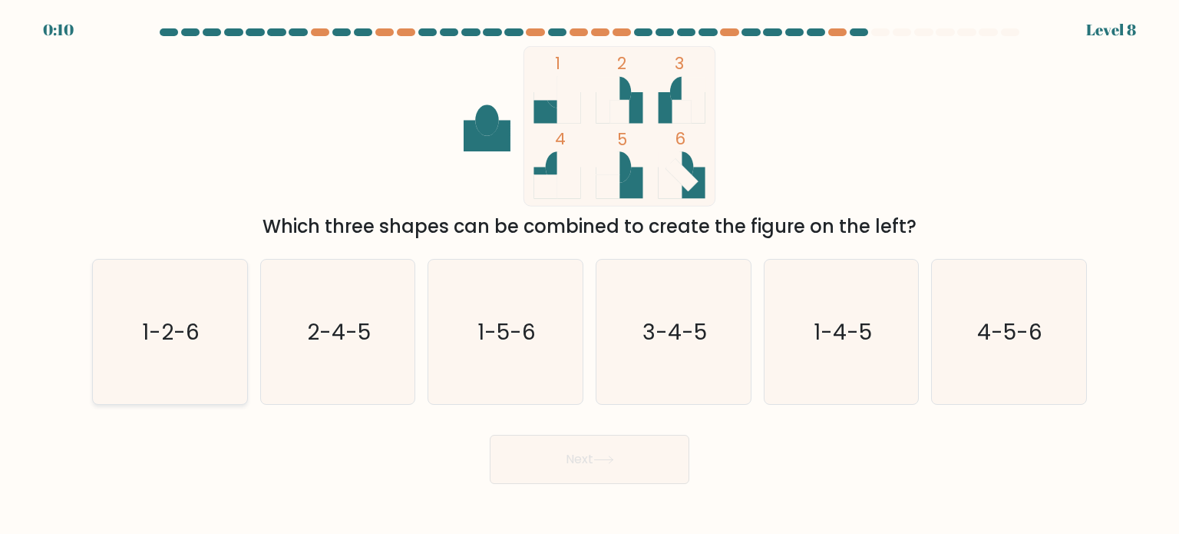
click at [187, 328] on text "1-2-6" at bounding box center [172, 331] width 58 height 31
click at [590, 275] on input "a. 1-2-6" at bounding box center [590, 271] width 1 height 8
radio input "true"
click at [545, 465] on button "Next" at bounding box center [590, 459] width 200 height 49
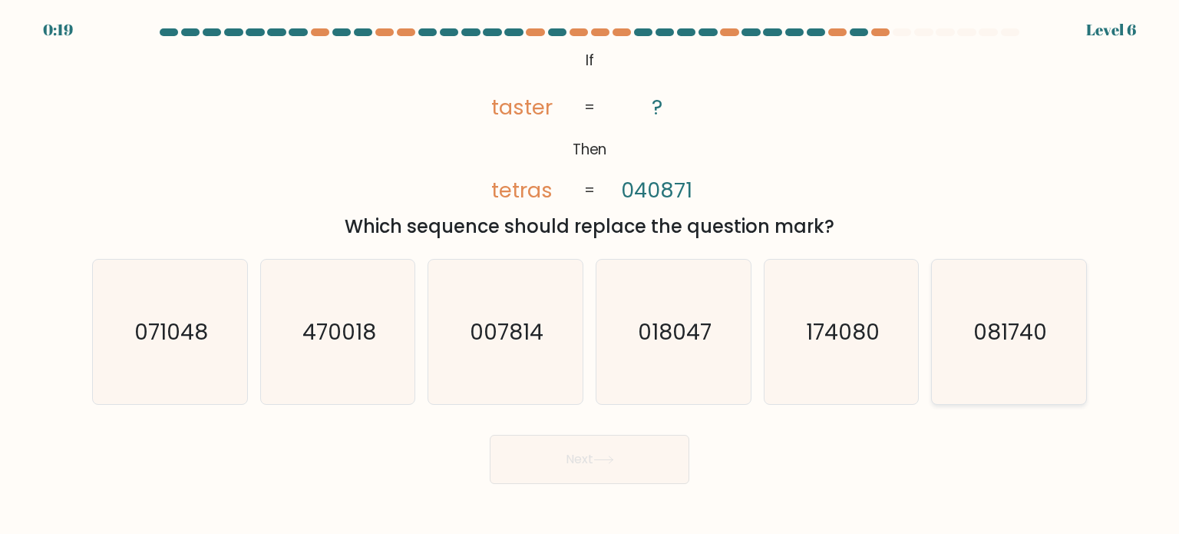
click at [1048, 306] on icon "081740" at bounding box center [1009, 332] width 144 height 144
click at [590, 275] on input "f. 081740" at bounding box center [590, 271] width 1 height 8
radio input "true"
click at [651, 450] on button "Next" at bounding box center [590, 459] width 200 height 49
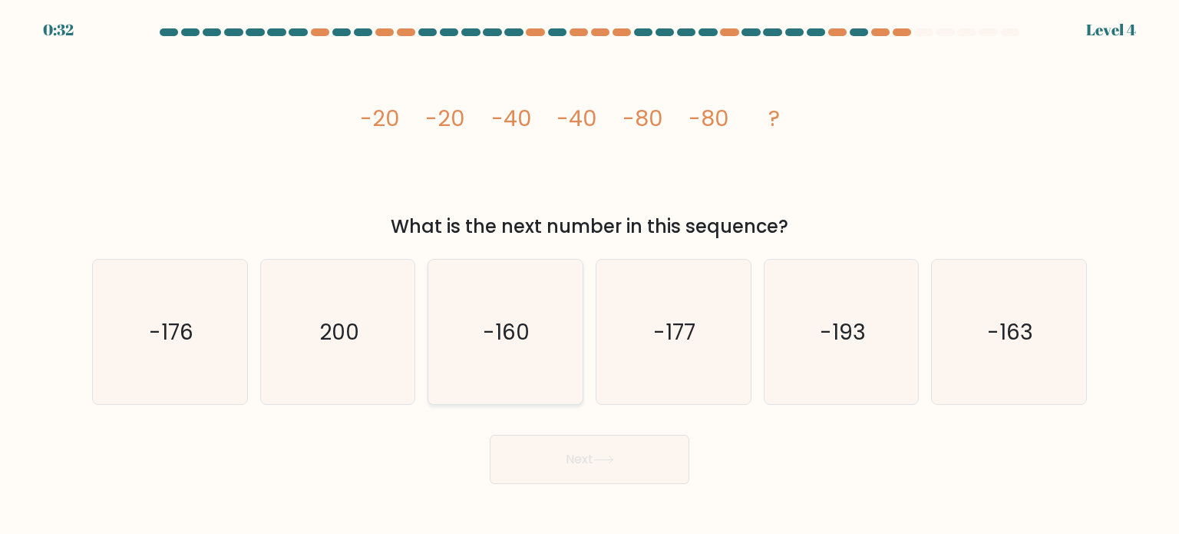
click at [469, 362] on icon "-160" at bounding box center [505, 332] width 144 height 144
click at [590, 275] on input "c. -160" at bounding box center [590, 271] width 1 height 8
radio input "true"
click at [537, 451] on button "Next" at bounding box center [590, 459] width 200 height 49
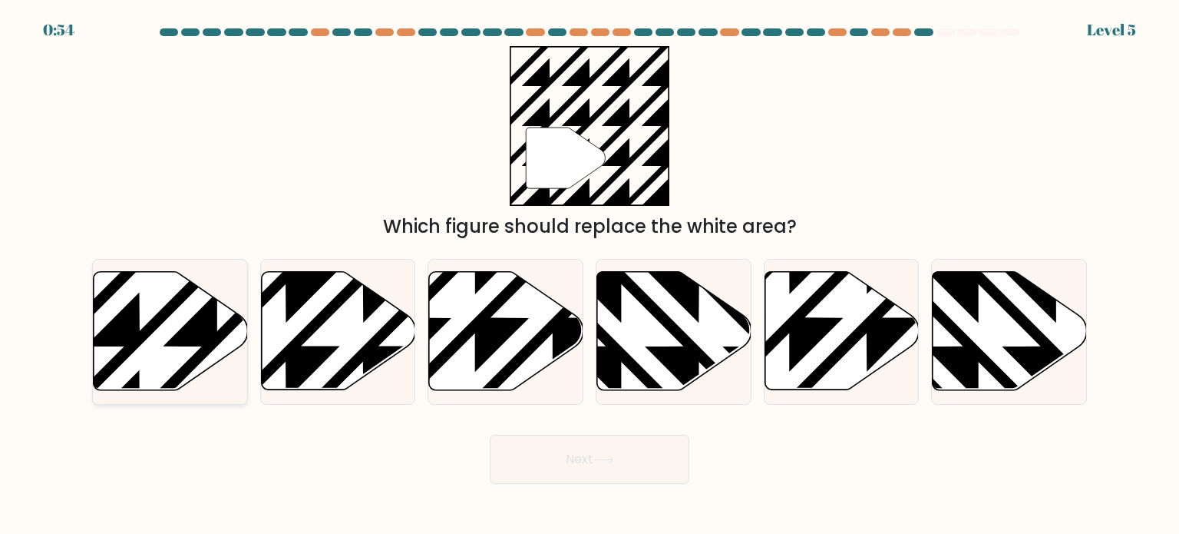
click at [170, 325] on icon at bounding box center [171, 331] width 154 height 118
click at [590, 275] on input "a." at bounding box center [590, 271] width 1 height 8
radio input "true"
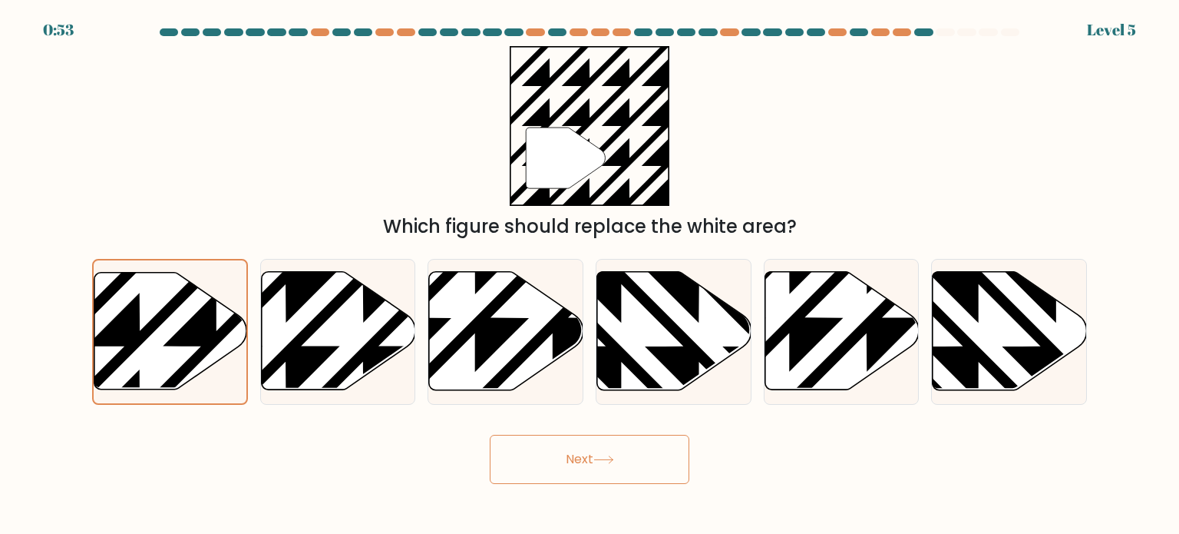
click at [551, 461] on button "Next" at bounding box center [590, 459] width 200 height 49
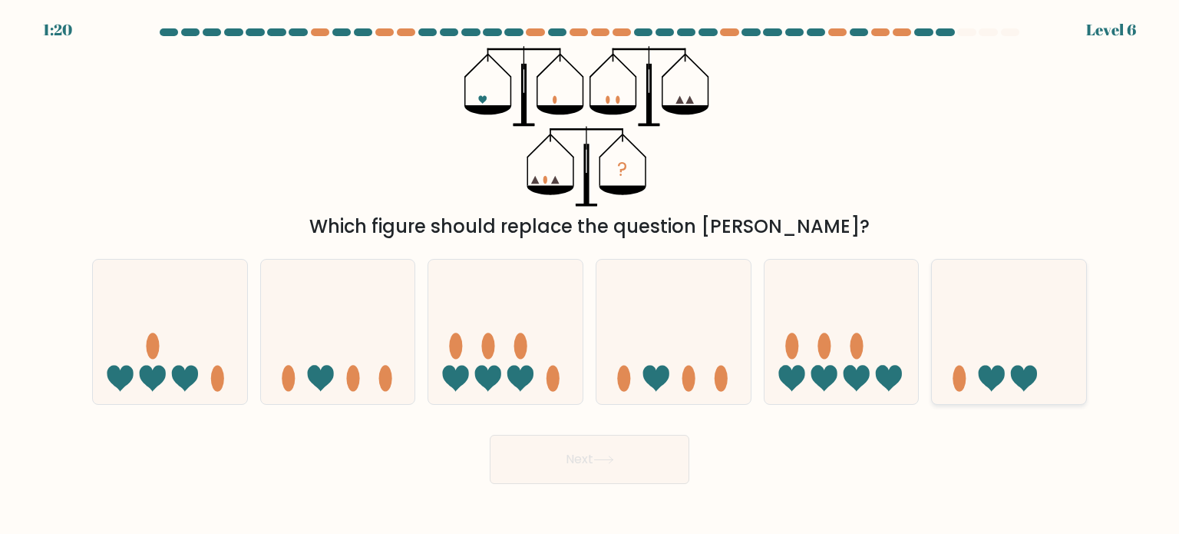
drag, startPoint x: 1016, startPoint y: 306, endPoint x: 1001, endPoint y: 316, distance: 17.7
click at [1013, 306] on icon at bounding box center [1009, 331] width 154 height 127
click at [590, 275] on input "f." at bounding box center [590, 271] width 1 height 8
radio input "true"
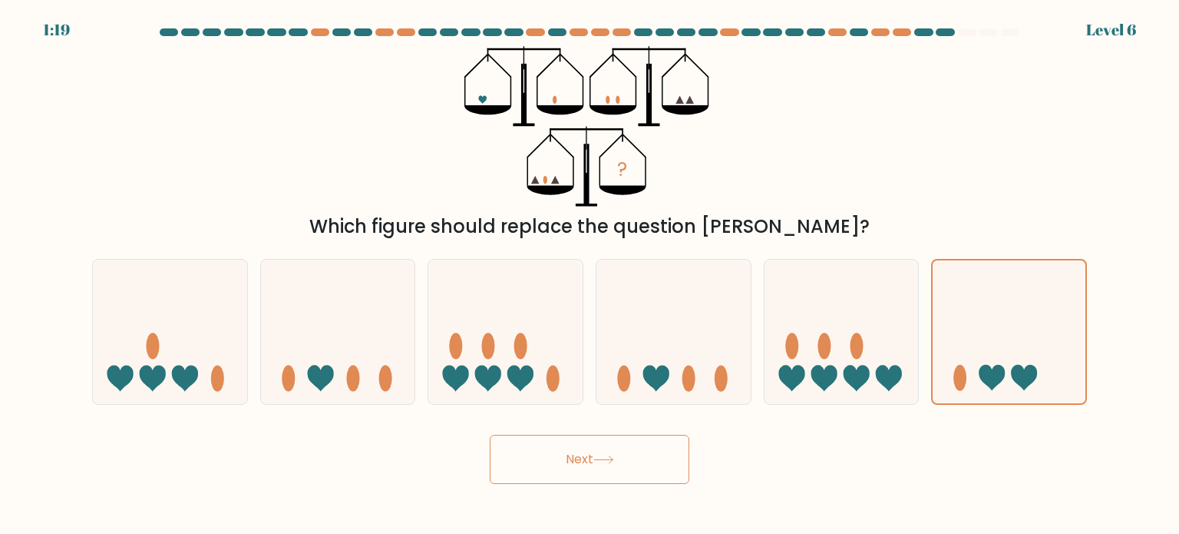
click at [619, 461] on button "Next" at bounding box center [590, 459] width 200 height 49
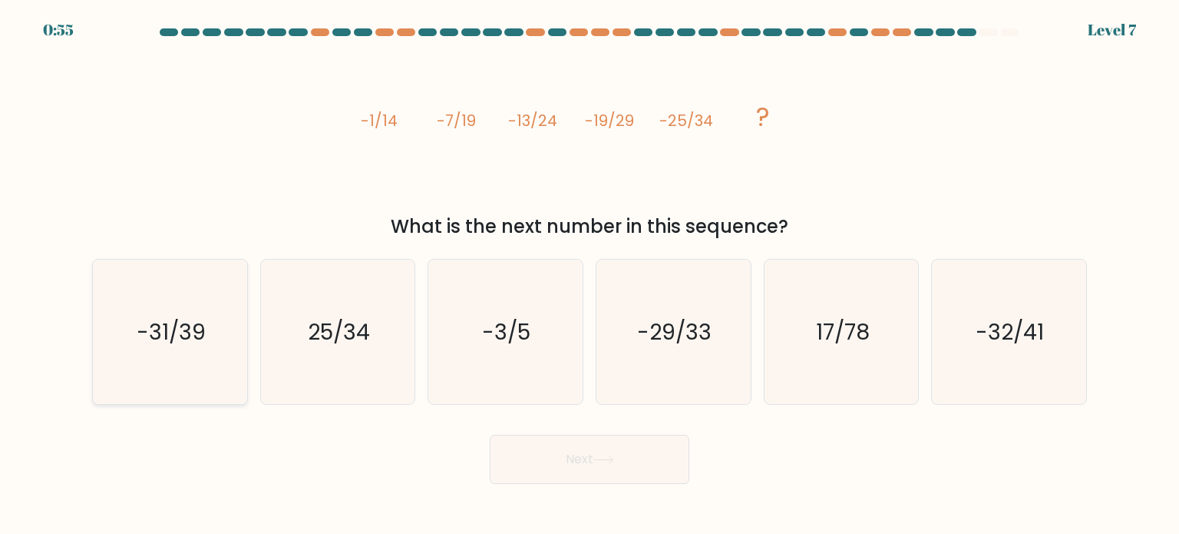
click at [196, 325] on text "-31/39" at bounding box center [171, 331] width 69 height 31
click at [590, 275] on input "a. -31/39" at bounding box center [590, 271] width 1 height 8
radio input "true"
click at [614, 463] on icon at bounding box center [604, 459] width 21 height 8
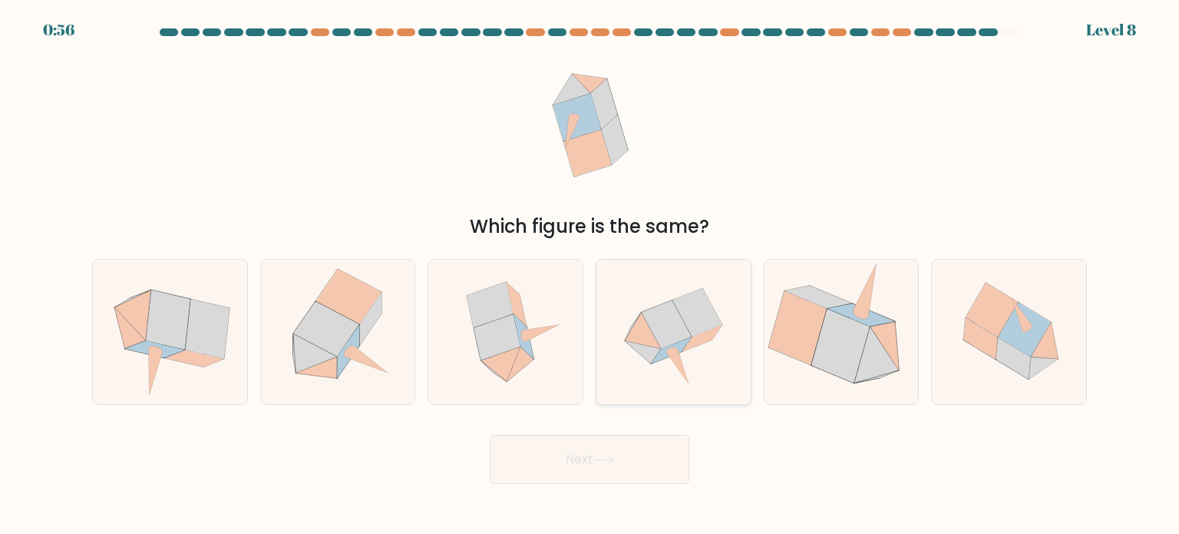
click at [696, 313] on icon at bounding box center [698, 312] width 50 height 48
click at [590, 275] on input "d." at bounding box center [590, 271] width 1 height 8
radio input "true"
click at [635, 464] on button "Next" at bounding box center [590, 459] width 200 height 49
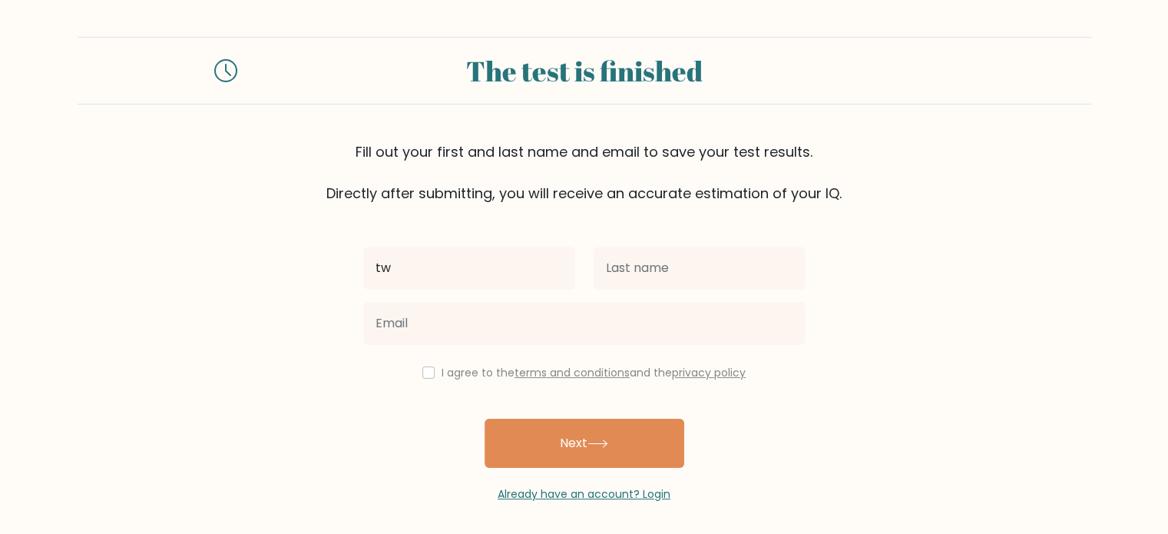
type input "t"
type input "Twana"
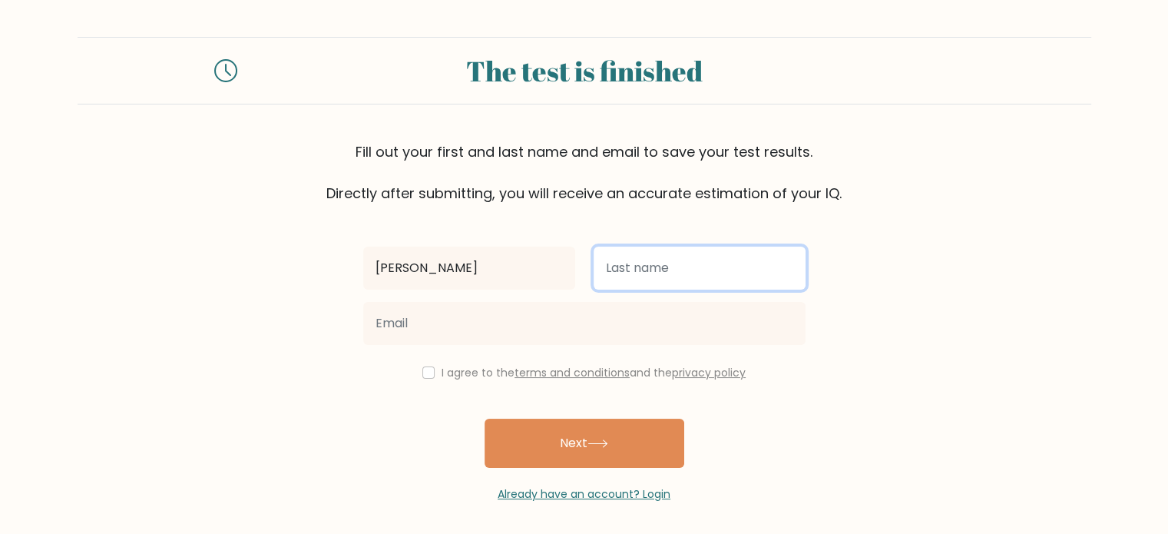
click at [613, 279] on input "text" at bounding box center [700, 267] width 212 height 43
type input "Ahmed"
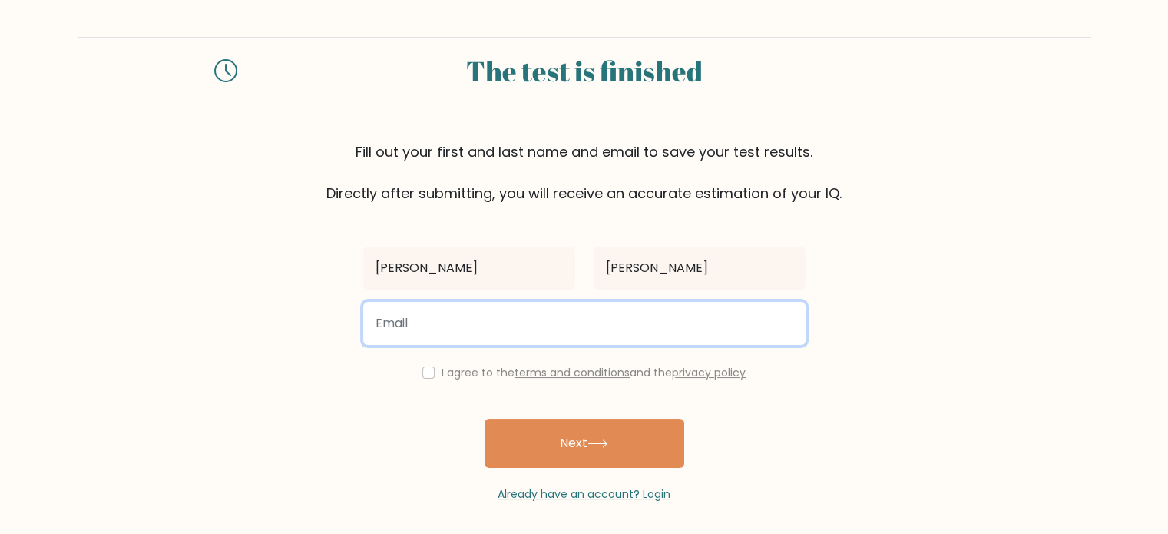
click at [549, 333] on input "email" at bounding box center [584, 323] width 442 height 43
type input "t"
type input "gasht11@gmail.com"
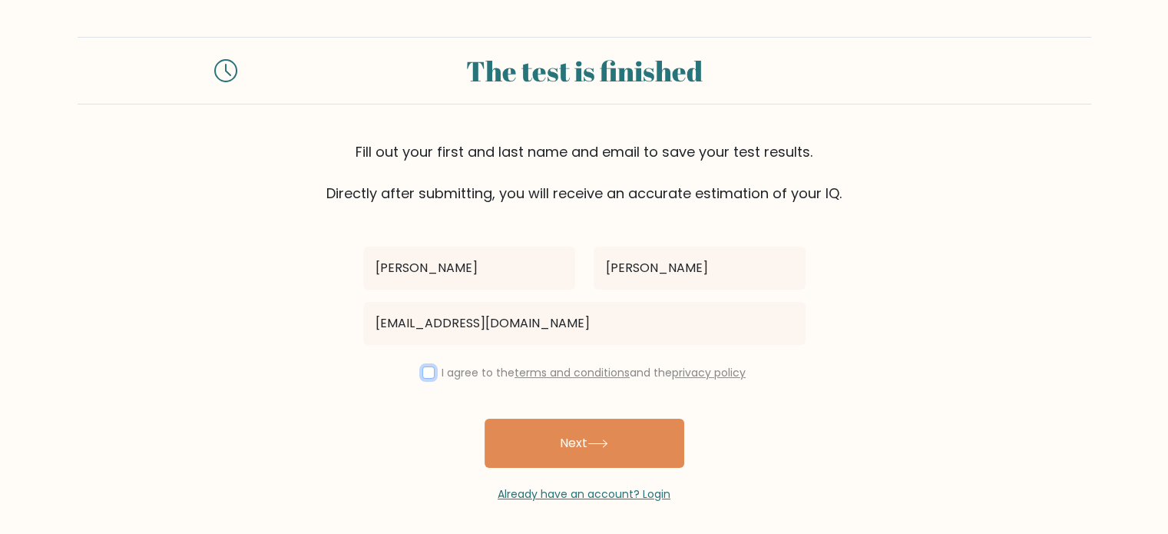
drag, startPoint x: 427, startPoint y: 371, endPoint x: 471, endPoint y: 389, distance: 47.2
click at [427, 371] on input "checkbox" at bounding box center [428, 372] width 12 height 12
checkbox input "true"
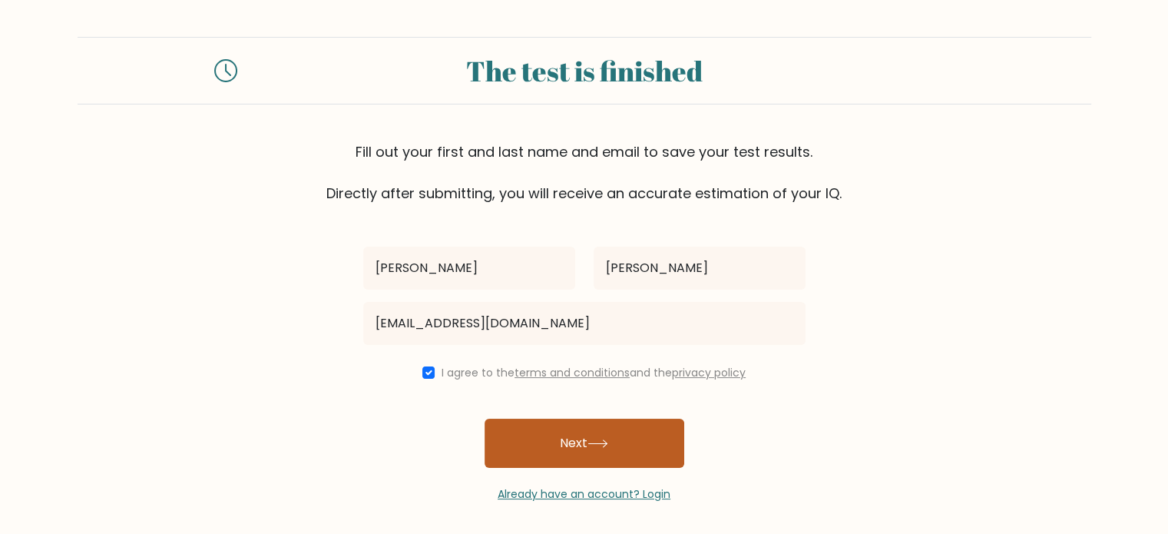
click at [630, 451] on button "Next" at bounding box center [584, 442] width 200 height 49
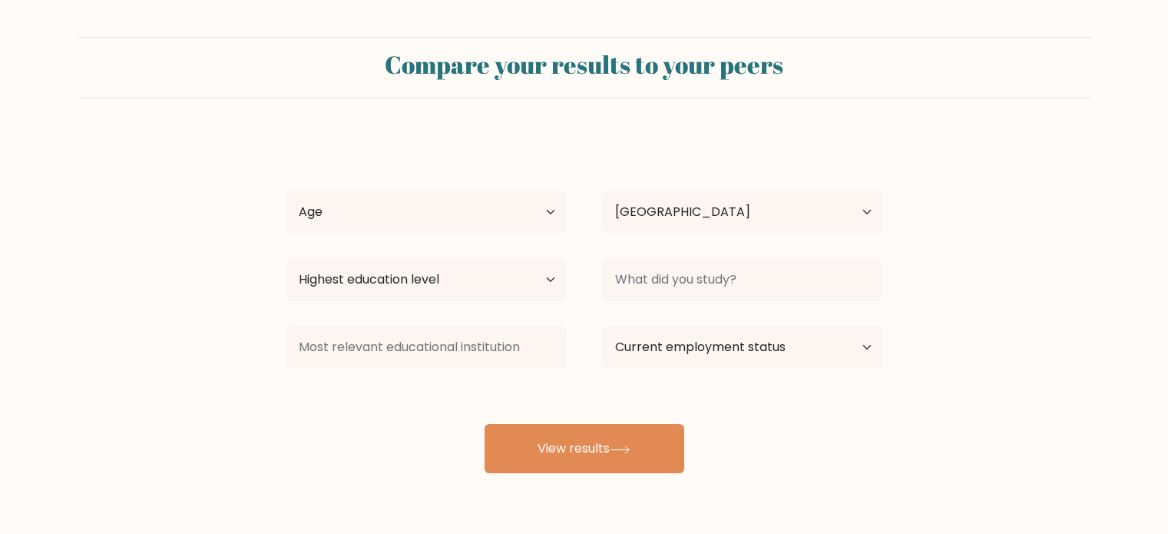
select select "IQ"
click at [325, 211] on select "Age Under [DEMOGRAPHIC_DATA] [DEMOGRAPHIC_DATA] [DEMOGRAPHIC_DATA] [DEMOGRAPHIC…" at bounding box center [425, 211] width 279 height 43
select select "18_24"
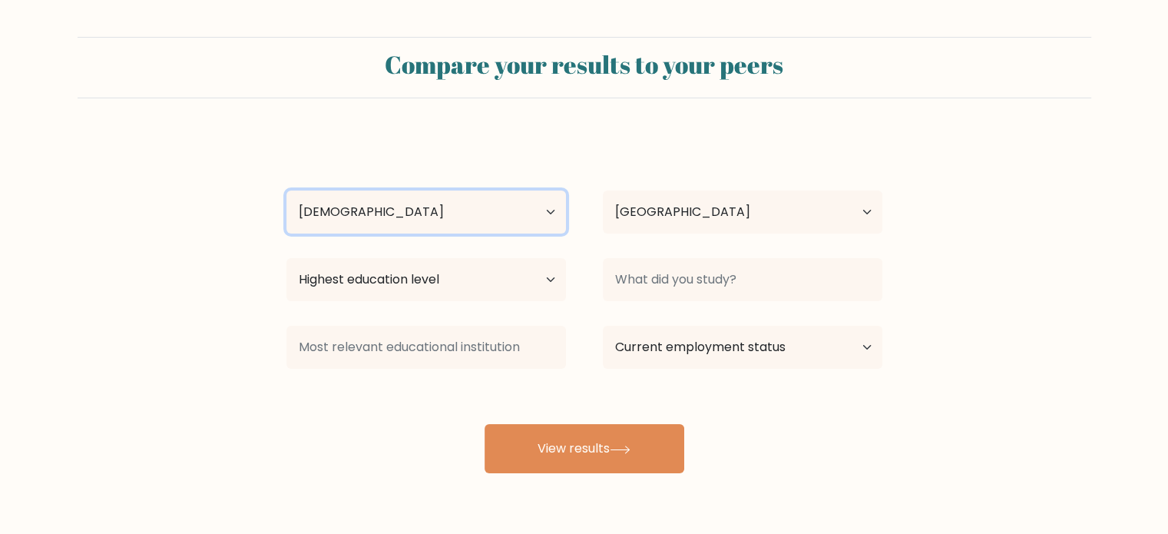
click at [286, 190] on select "Age Under [DEMOGRAPHIC_DATA] [DEMOGRAPHIC_DATA] [DEMOGRAPHIC_DATA] [DEMOGRAPHIC…" at bounding box center [425, 211] width 279 height 43
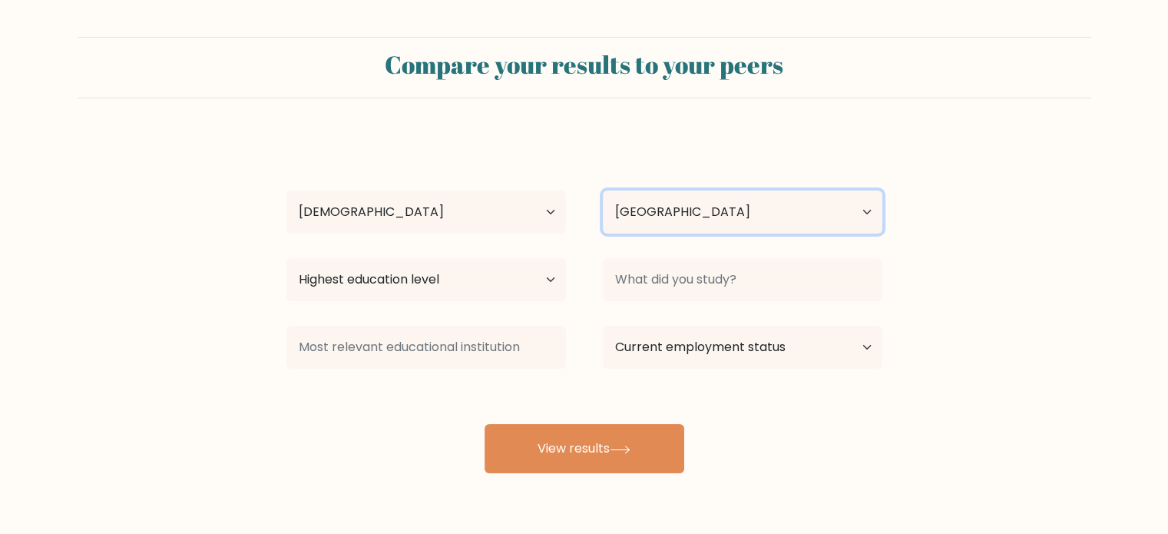
click at [732, 220] on select "Country [GEOGRAPHIC_DATA] [GEOGRAPHIC_DATA] [GEOGRAPHIC_DATA] [US_STATE] [GEOGR…" at bounding box center [742, 211] width 279 height 43
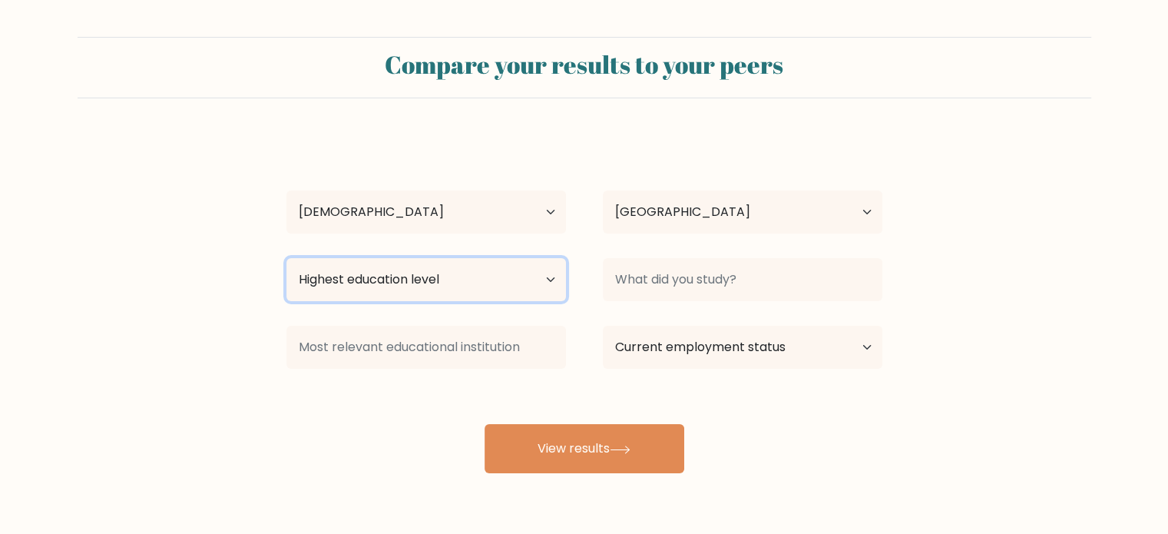
click at [335, 282] on select "Highest education level No schooling Primary Lower Secondary Upper Secondary Oc…" at bounding box center [425, 279] width 279 height 43
select select "bachelors_degree"
click at [286, 258] on select "Highest education level No schooling Primary Lower Secondary Upper Secondary Oc…" at bounding box center [425, 279] width 279 height 43
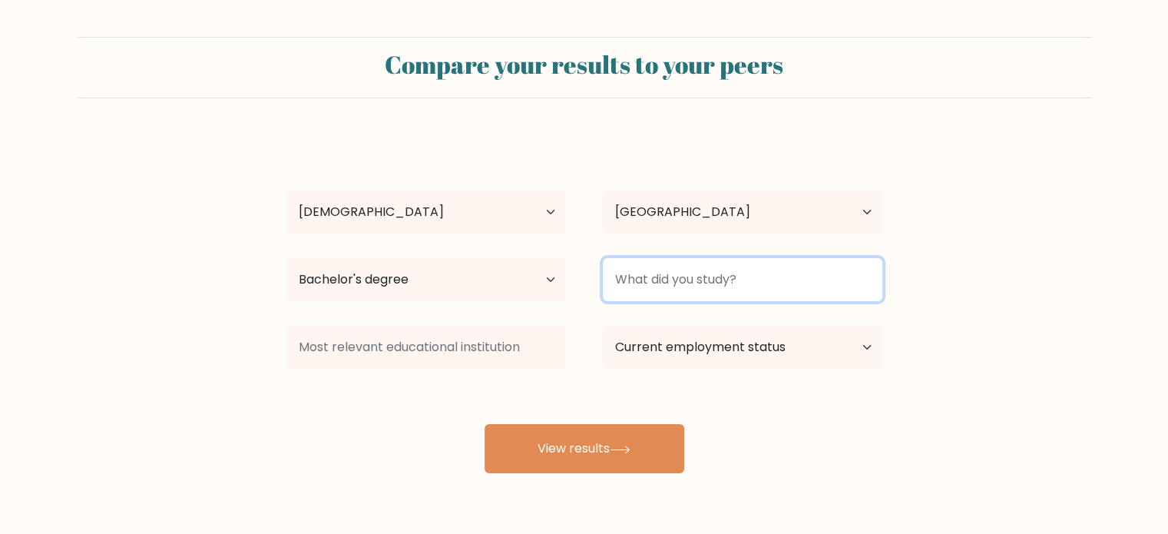
click at [704, 278] on input at bounding box center [742, 279] width 279 height 43
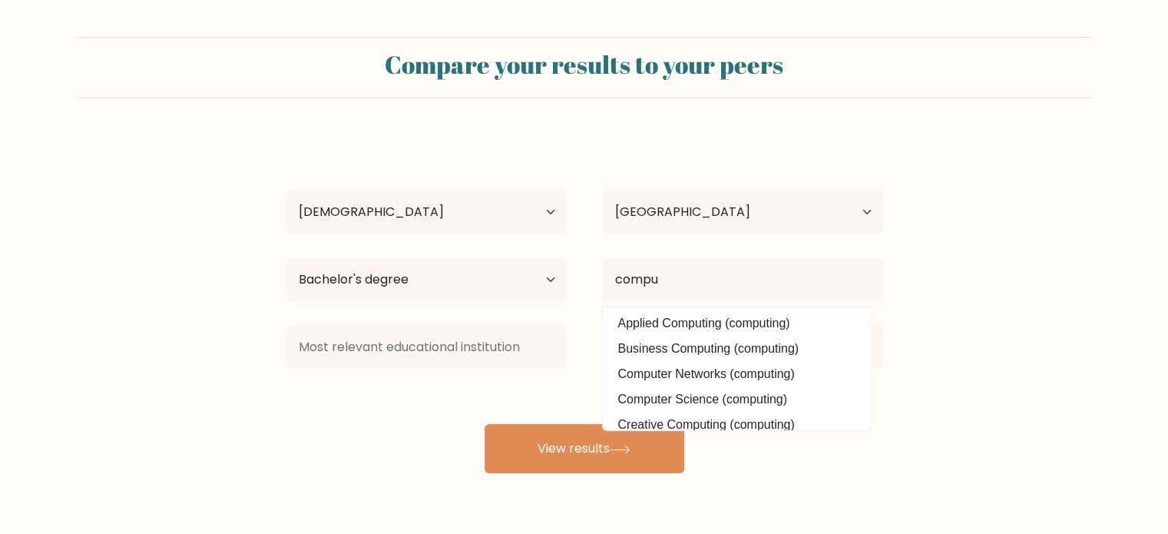
click at [719, 400] on div "Twana Ahmed Age Under 18 years old 18-24 years old 25-34 years old 35-44 years …" at bounding box center [584, 304] width 614 height 338
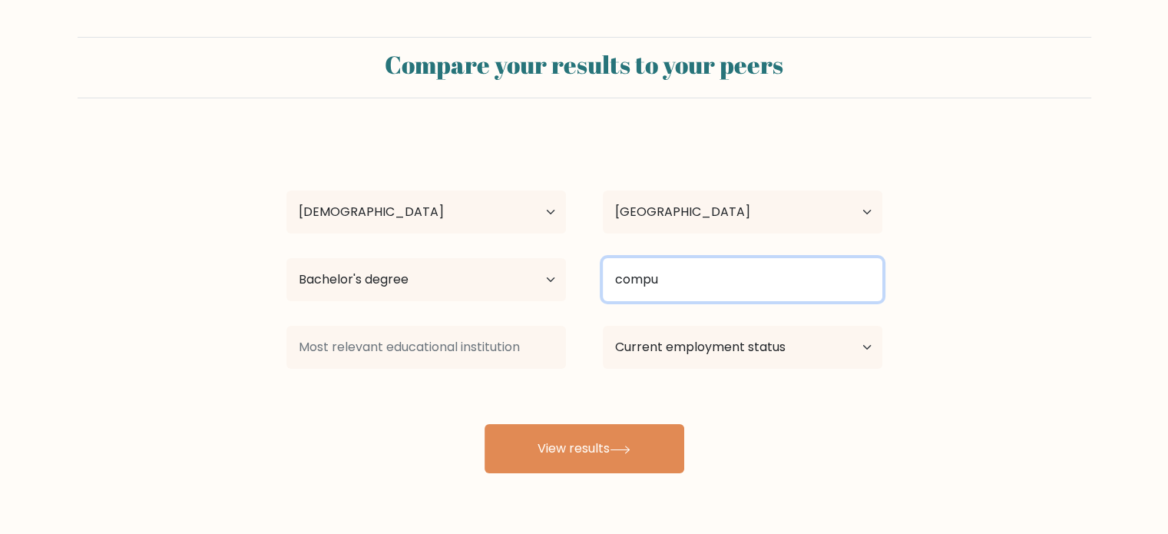
click at [699, 269] on input "compu" at bounding box center [742, 279] width 279 height 43
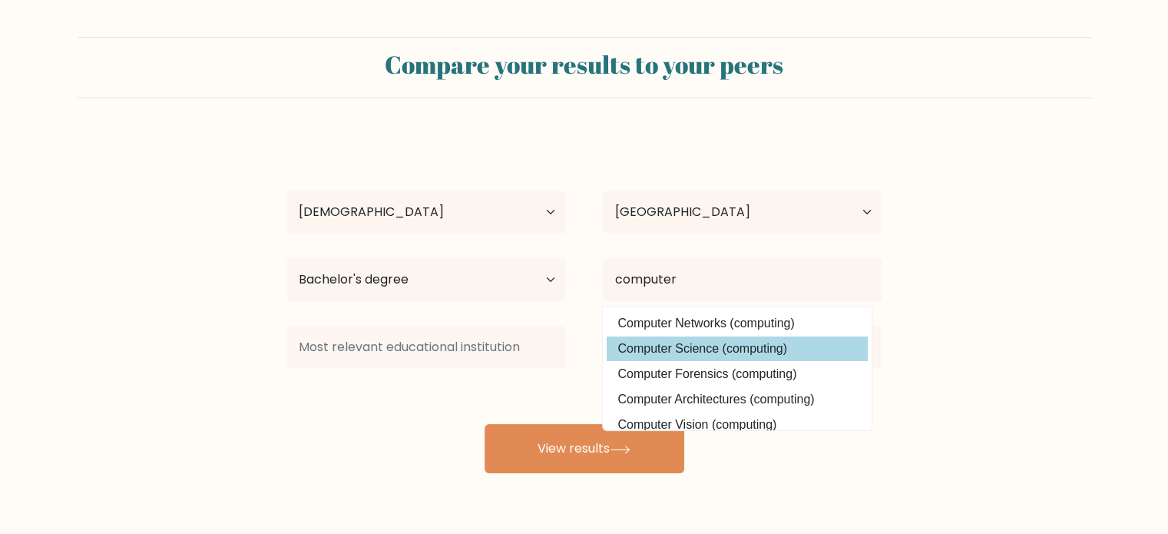
click at [705, 356] on div "Twana Ahmed Age Under 18 years old 18-24 years old 25-34 years old 35-44 years …" at bounding box center [584, 304] width 614 height 338
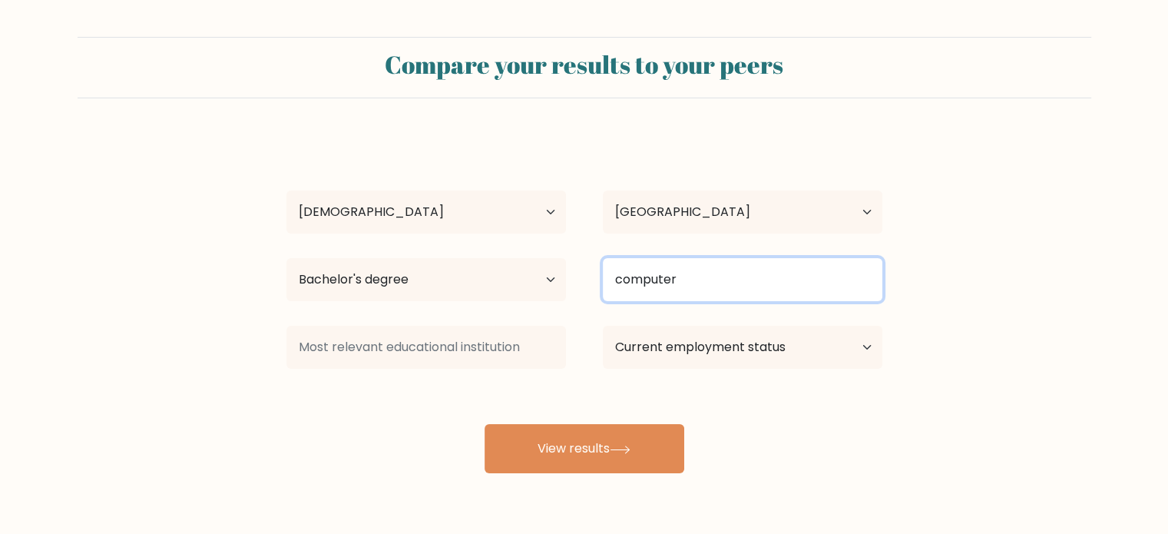
click at [699, 274] on input "computer" at bounding box center [742, 279] width 279 height 43
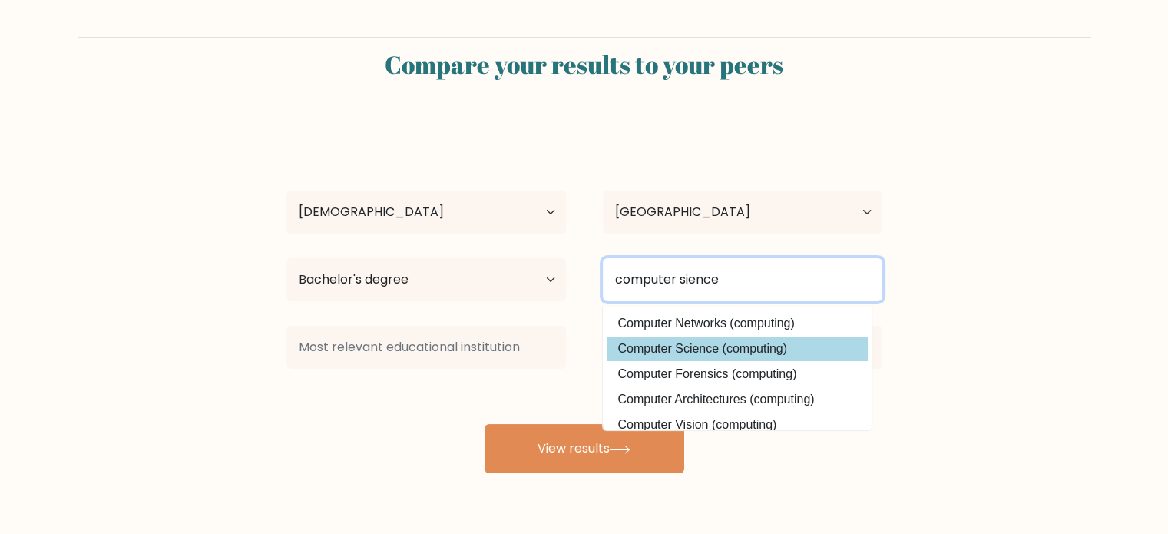
type input "computer sience"
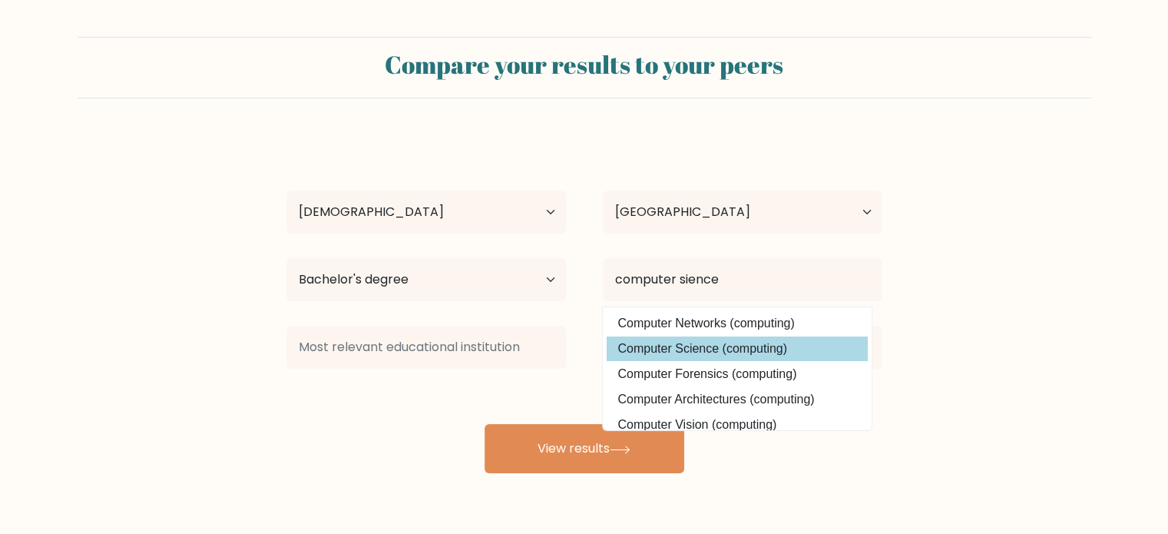
click at [696, 349] on div "Twana Ahmed Age Under 18 years old 18-24 years old 25-34 years old 35-44 years …" at bounding box center [584, 304] width 614 height 338
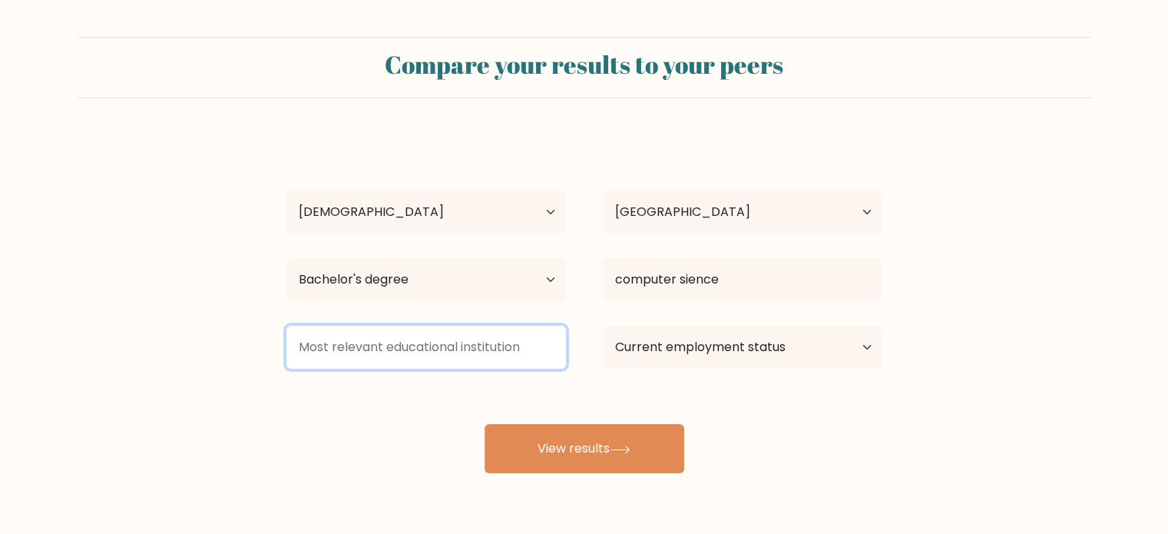
click at [372, 342] on input at bounding box center [425, 347] width 279 height 43
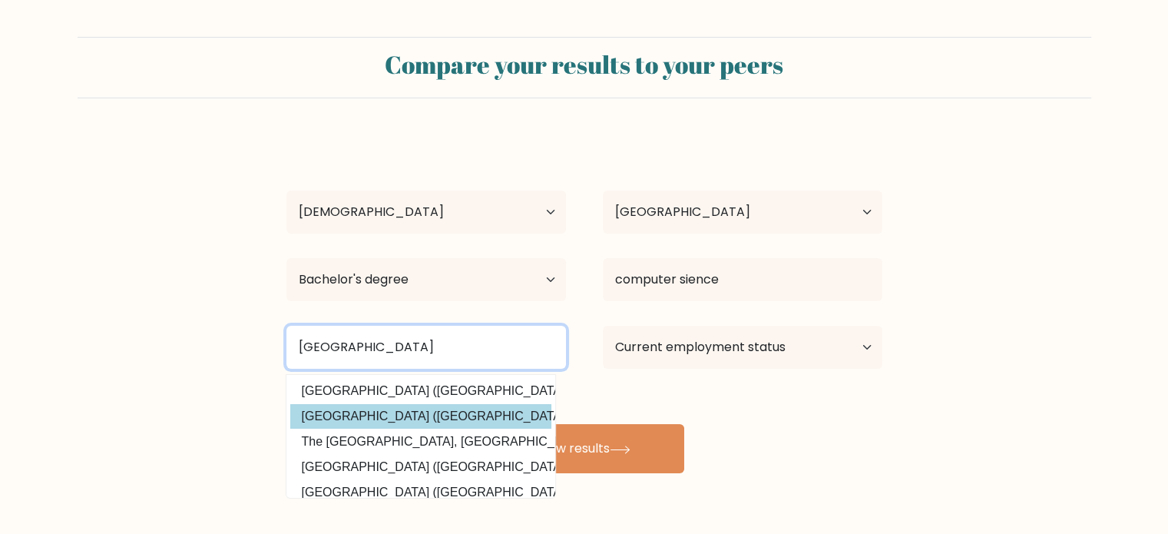
type input "iraq"
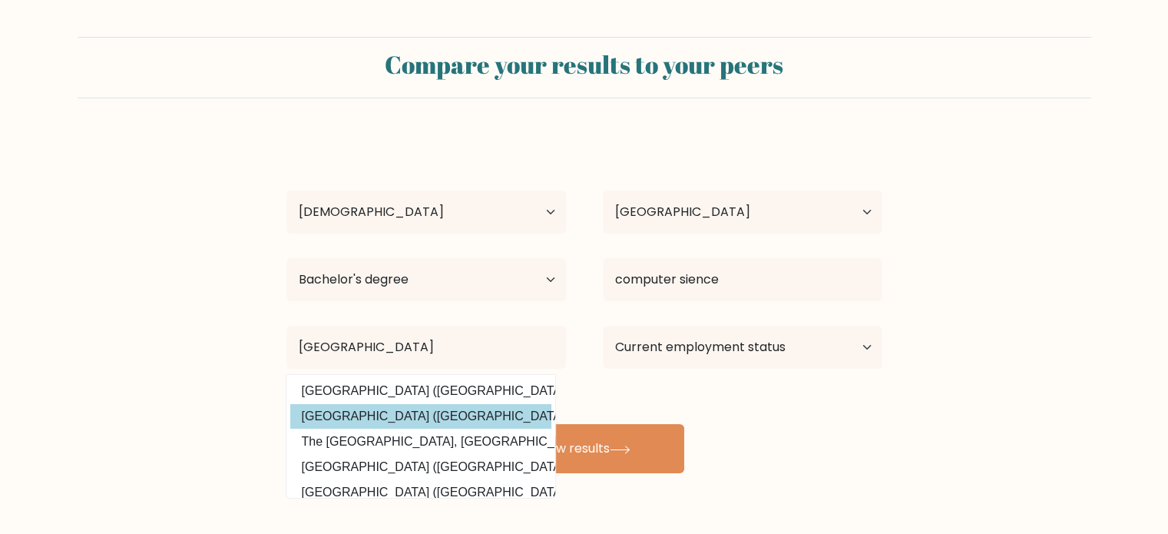
click at [395, 415] on div "Twana Ahmed Age Under 18 years old 18-24 years old 25-34 years old 35-44 years …" at bounding box center [584, 304] width 614 height 338
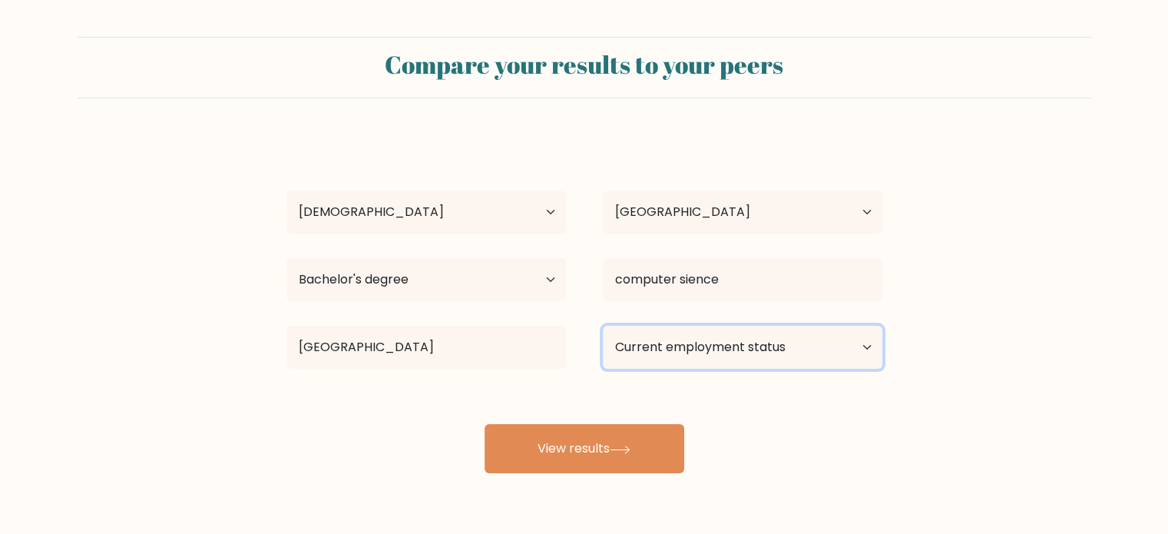
click at [772, 343] on select "Current employment status Employed Student Retired Other / prefer not to answer" at bounding box center [742, 347] width 279 height 43
select select "other"
click at [603, 326] on select "Current employment status Employed Student Retired Other / prefer not to answer" at bounding box center [742, 347] width 279 height 43
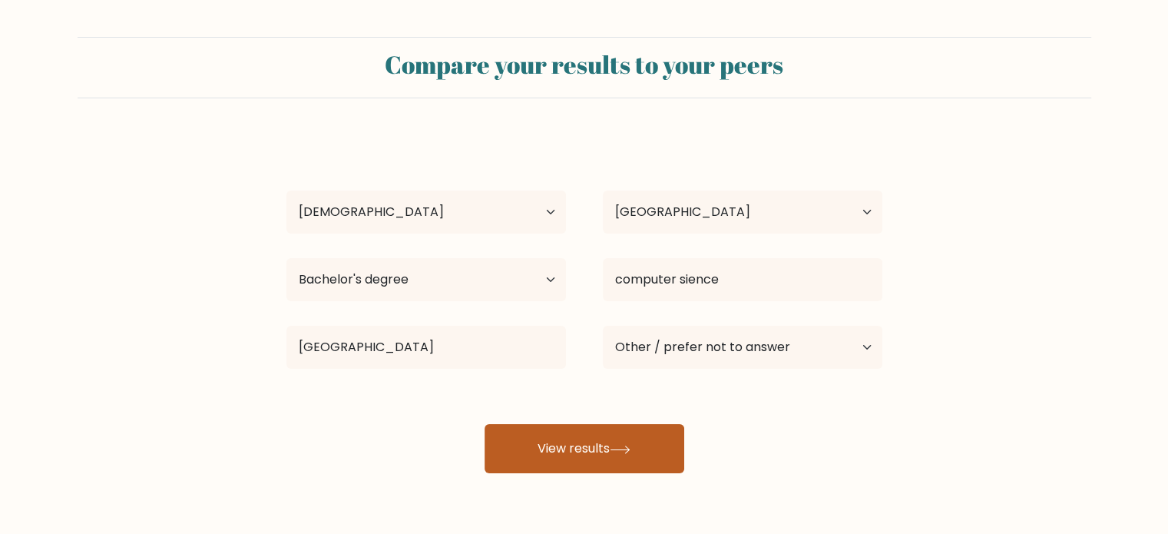
click at [552, 455] on button "View results" at bounding box center [584, 448] width 200 height 49
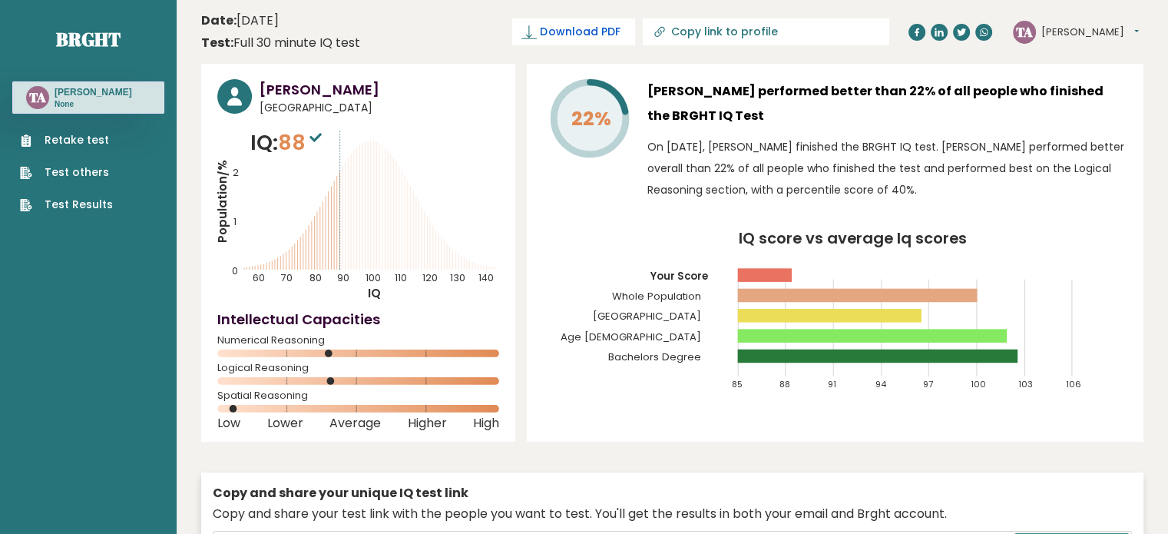
click at [620, 33] on span "Download PDF" at bounding box center [580, 32] width 80 height 16
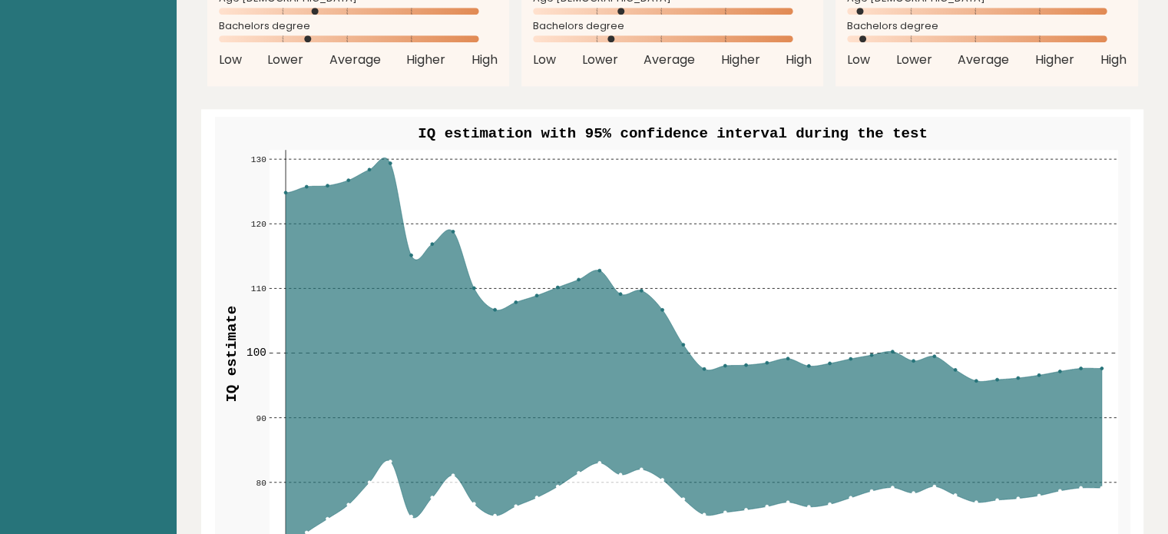
scroll to position [3948, 0]
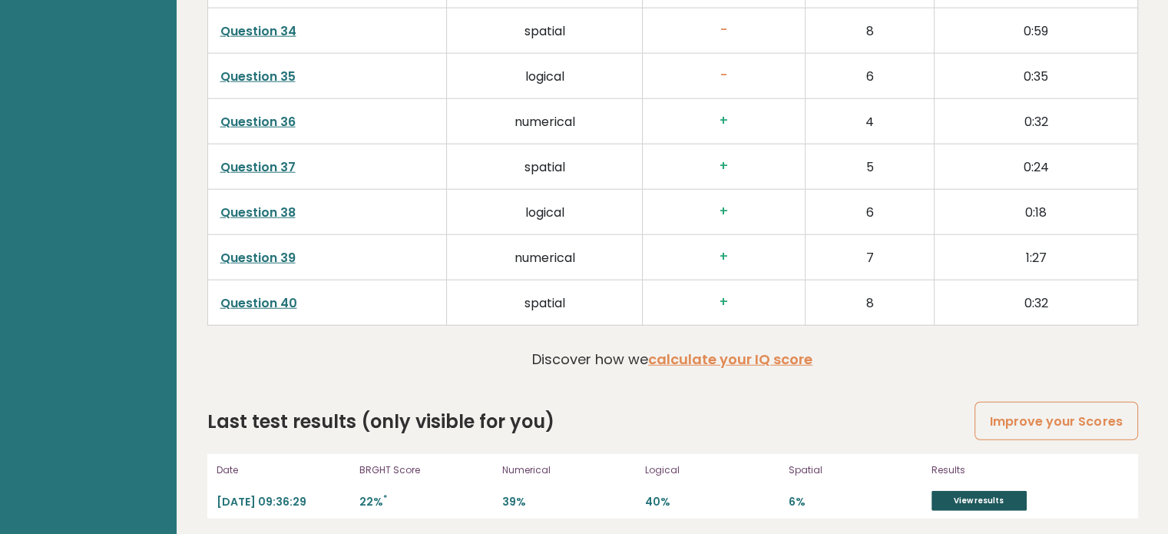
click at [976, 491] on link "View results" at bounding box center [978, 501] width 95 height 20
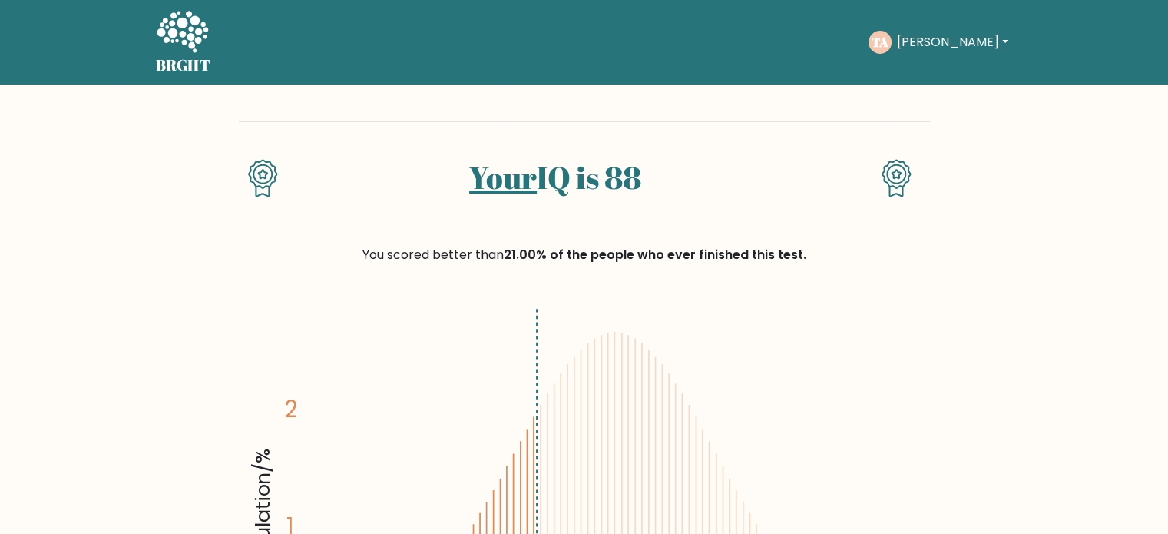
drag, startPoint x: 1004, startPoint y: 322, endPoint x: 407, endPoint y: 212, distance: 606.8
click at [918, 42] on button "[PERSON_NAME]" at bounding box center [951, 42] width 121 height 20
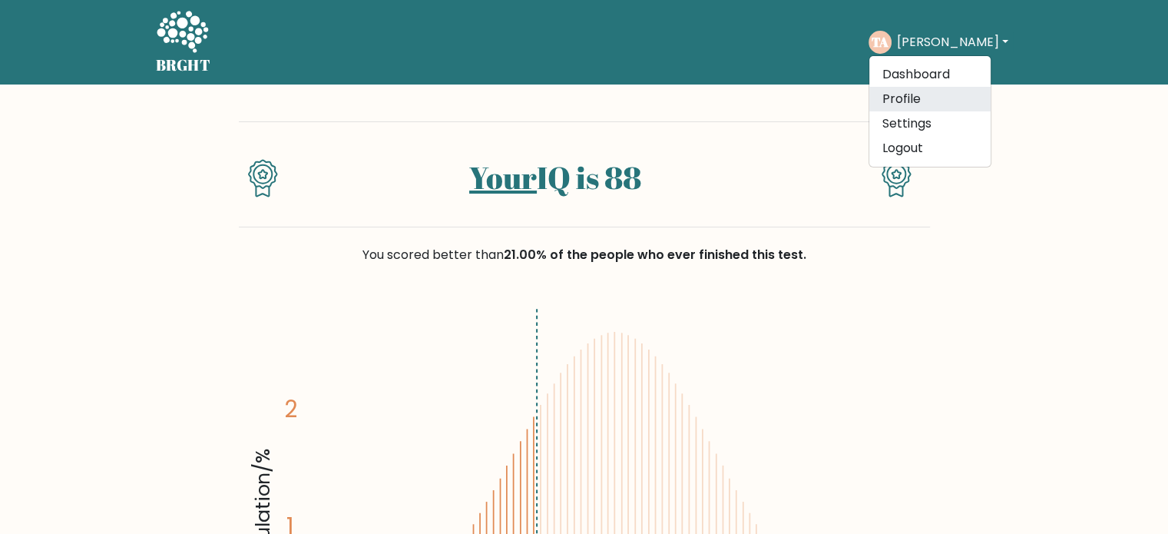
click at [903, 100] on link "Profile" at bounding box center [929, 99] width 121 height 25
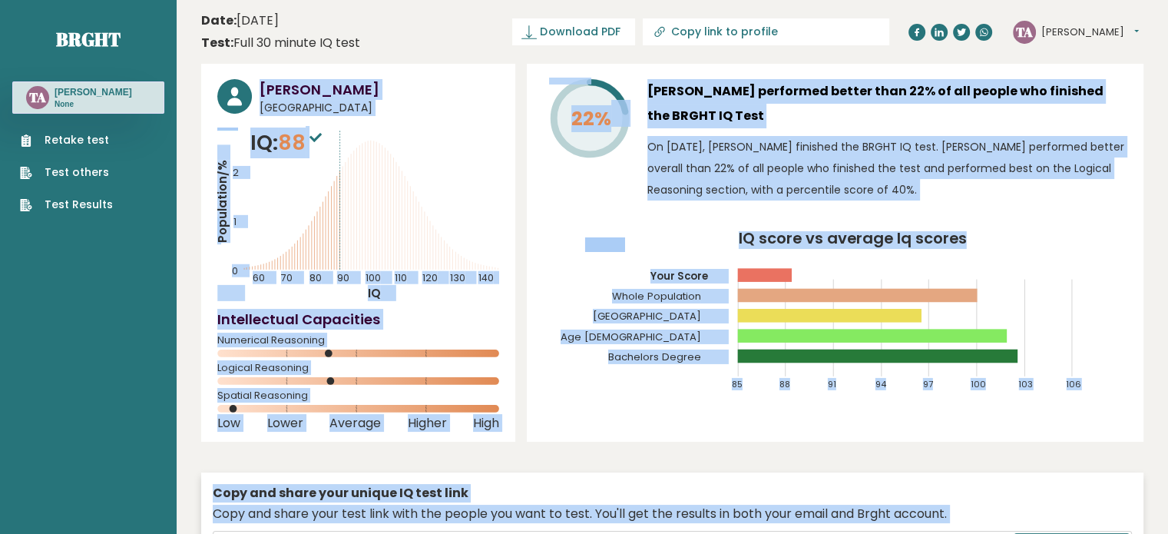
drag, startPoint x: 1076, startPoint y: 294, endPoint x: 224, endPoint y: 93, distance: 875.7
click at [1102, 228] on div "22% Twana Ahmed performed better than 22% of all people who finished the BRGHT …" at bounding box center [835, 253] width 617 height 378
click at [1050, 227] on div "22% Twana Ahmed performed better than 22% of all people who finished the BRGHT …" at bounding box center [835, 253] width 617 height 378
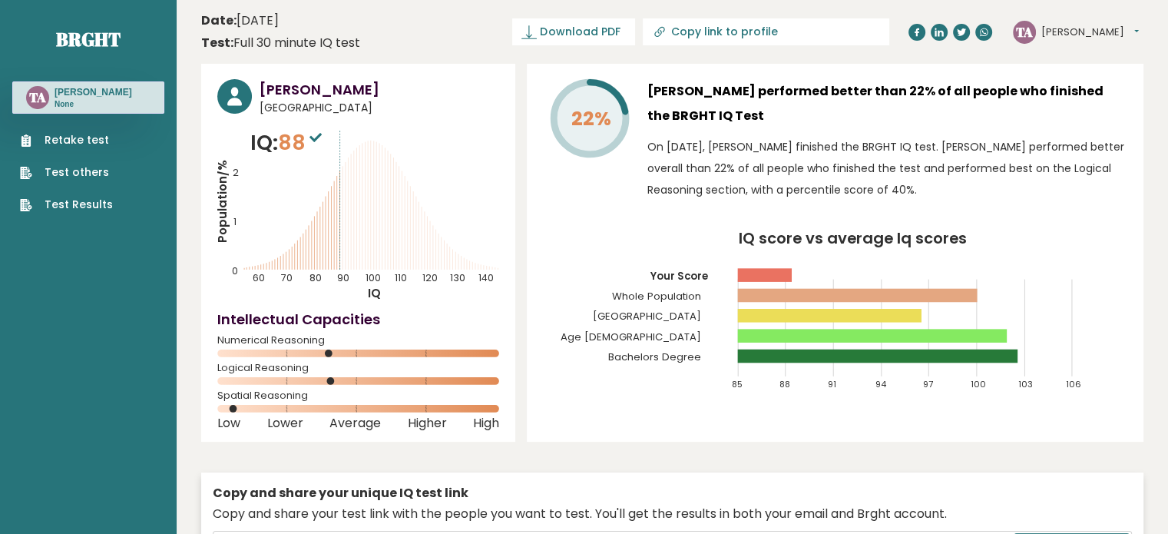
click at [1086, 28] on button "Twana" at bounding box center [1090, 32] width 98 height 15
click at [1060, 118] on link "Logout" at bounding box center [1081, 119] width 78 height 21
